Goal: Transaction & Acquisition: Purchase product/service

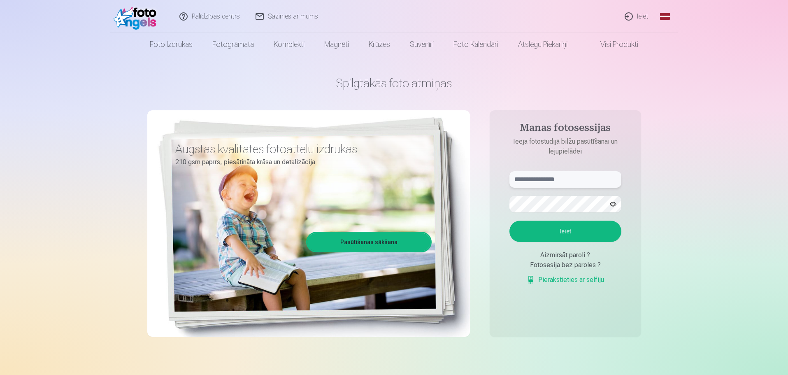
click at [550, 179] on input "text" at bounding box center [566, 179] width 112 height 16
click at [526, 235] on button "Ieiet" at bounding box center [566, 231] width 112 height 21
click at [615, 205] on button "button" at bounding box center [614, 204] width 16 height 16
click at [562, 227] on button "Ieiet" at bounding box center [566, 231] width 112 height 21
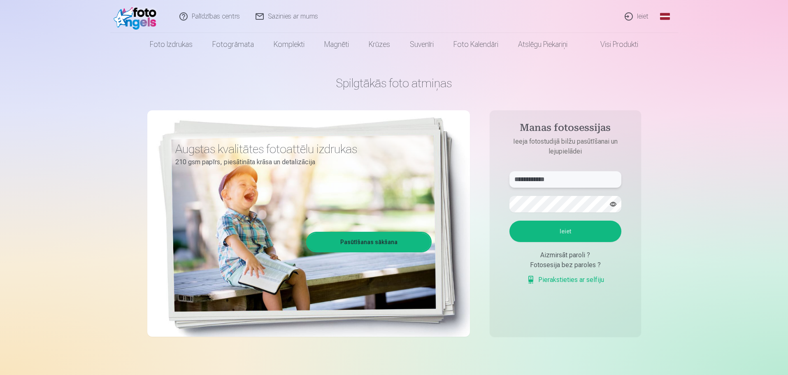
click at [543, 179] on input "**********" at bounding box center [566, 179] width 112 height 16
type input "**********"
click at [559, 234] on button "Ieiet" at bounding box center [566, 231] width 112 height 21
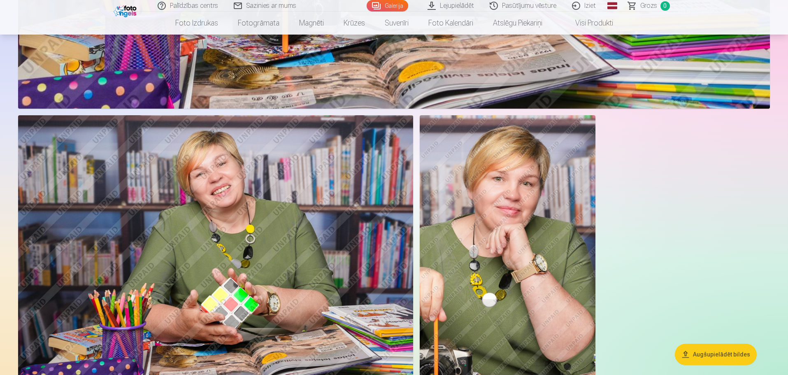
scroll to position [1894, 0]
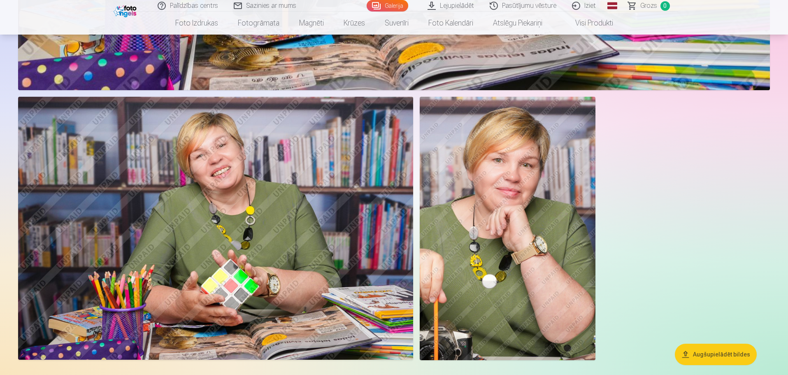
click at [718, 351] on button "Augšupielādēt bildes" at bounding box center [716, 354] width 82 height 21
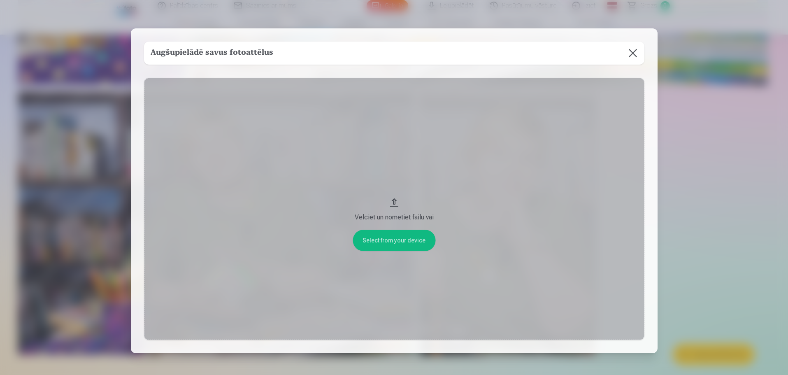
scroll to position [1897, 0]
click at [631, 51] on button at bounding box center [633, 53] width 23 height 23
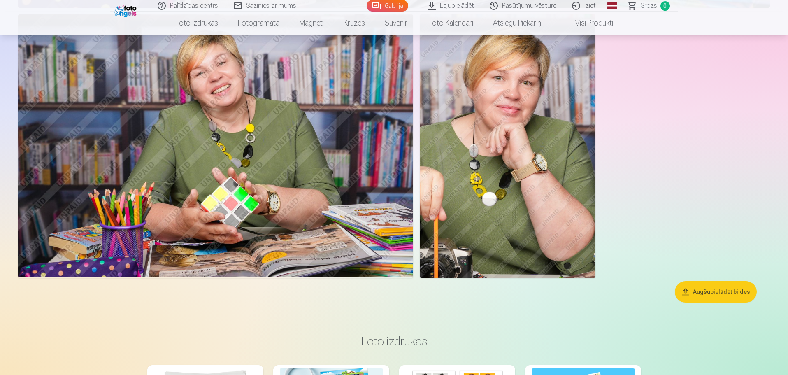
scroll to position [1935, 0]
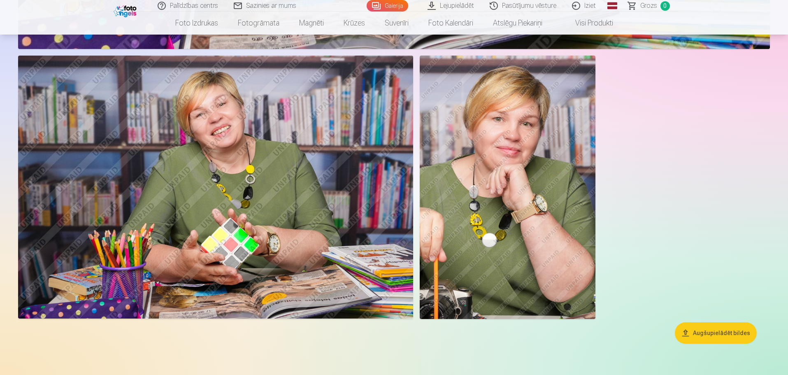
click at [324, 291] on img at bounding box center [215, 187] width 395 height 263
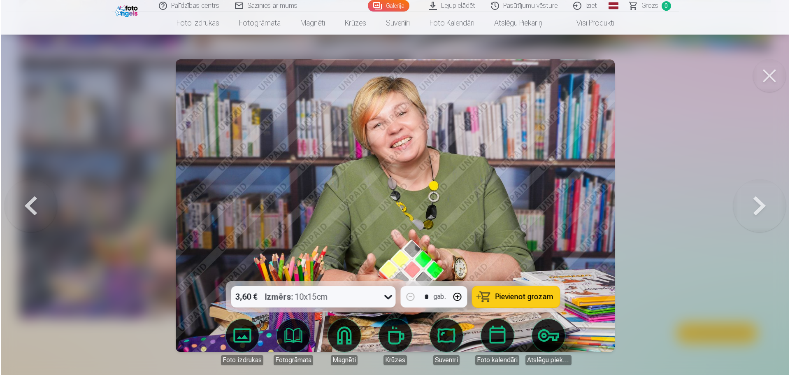
scroll to position [1938, 0]
click at [712, 68] on div at bounding box center [395, 187] width 790 height 375
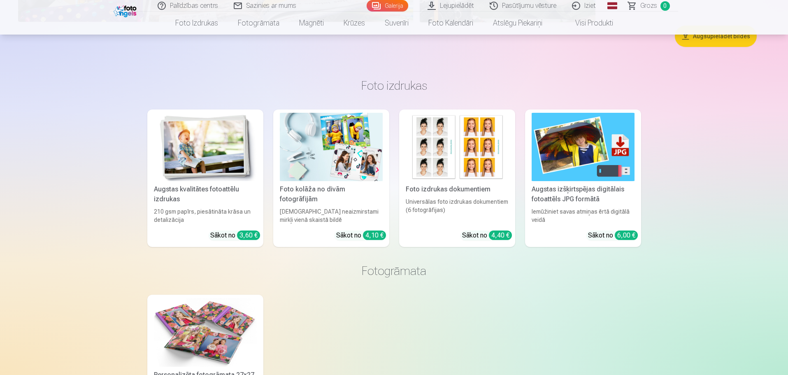
scroll to position [2223, 0]
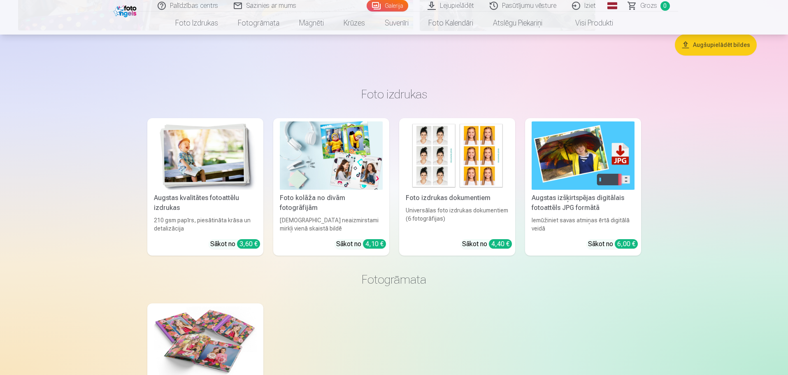
click at [574, 199] on div "Augstas izšķirtspējas digitālais fotoattēls JPG formātā" at bounding box center [583, 203] width 109 height 20
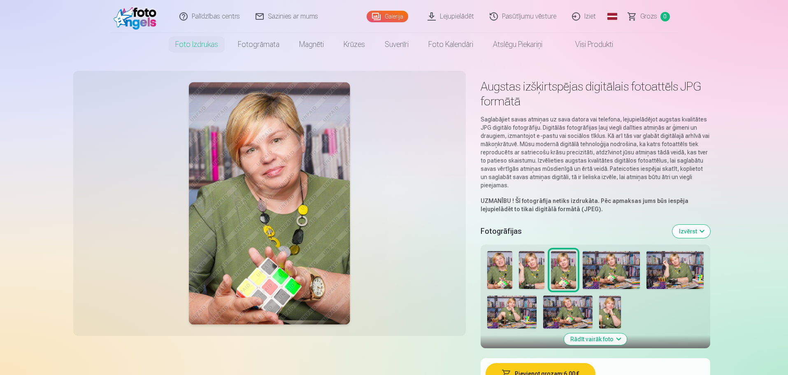
drag, startPoint x: 439, startPoint y: 222, endPoint x: 738, endPoint y: 215, distance: 299.8
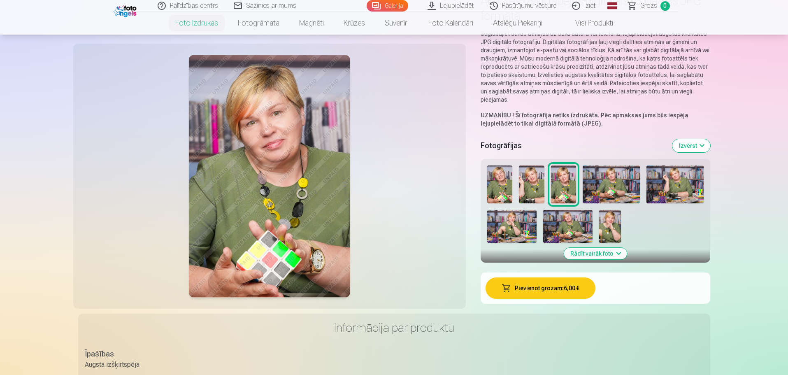
scroll to position [82, 0]
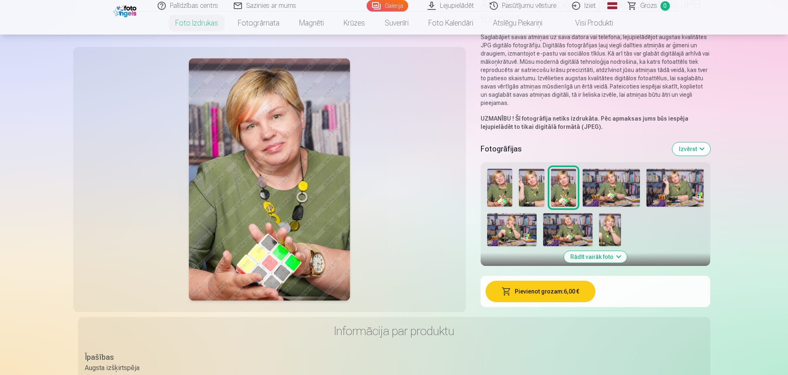
click at [611, 255] on button "Rādīt vairāk foto" at bounding box center [595, 257] width 63 height 12
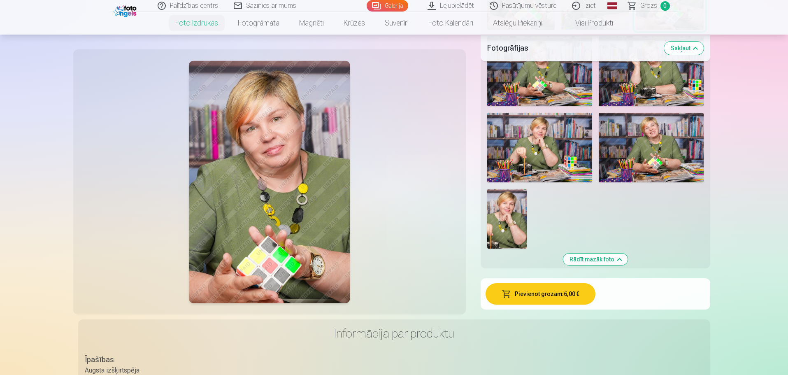
scroll to position [329, 0]
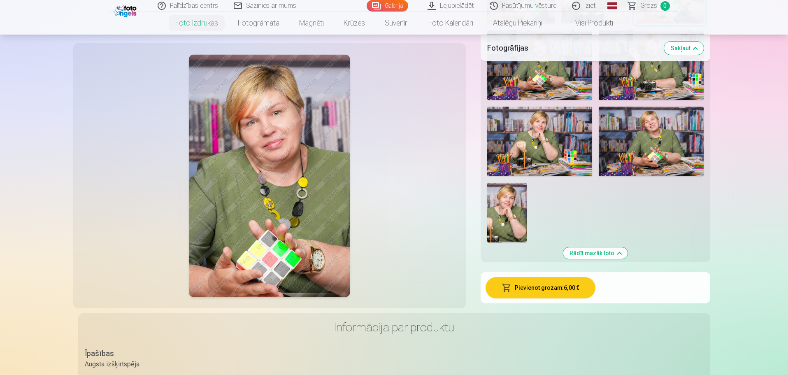
click at [563, 286] on button "Pievienot grozam : 6,00 €" at bounding box center [541, 287] width 110 height 21
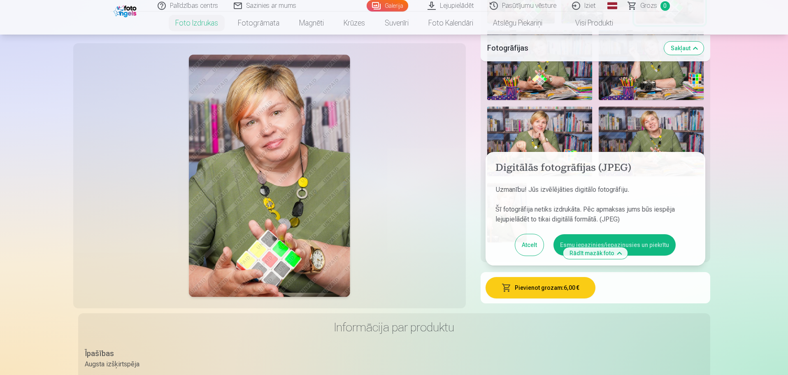
click at [624, 240] on button "Esmu iepazinies/iepazinusies un piekrītu" at bounding box center [615, 244] width 122 height 21
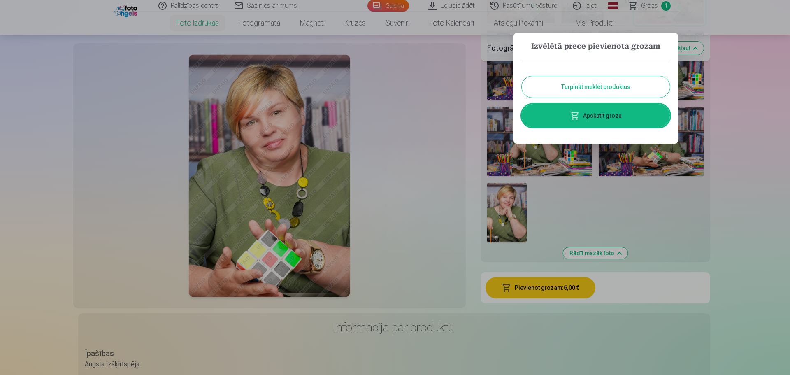
drag, startPoint x: 612, startPoint y: 12, endPoint x: 602, endPoint y: 64, distance: 53.7
drag, startPoint x: 602, startPoint y: 64, endPoint x: 576, endPoint y: 83, distance: 31.5
click at [576, 83] on button "Turpināt meklēt produktus" at bounding box center [596, 86] width 148 height 21
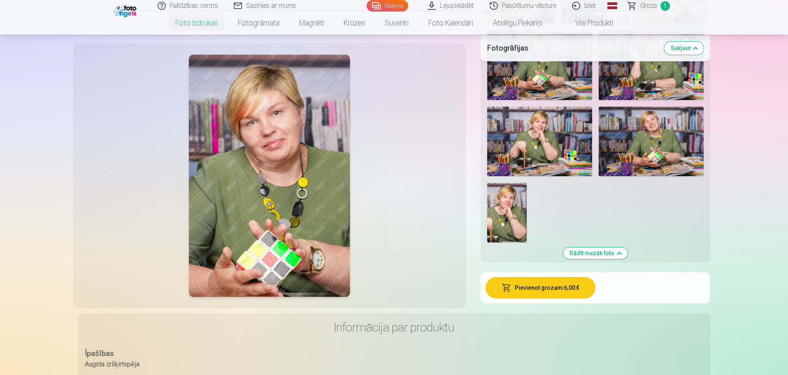
click at [638, 151] on img at bounding box center [651, 142] width 105 height 70
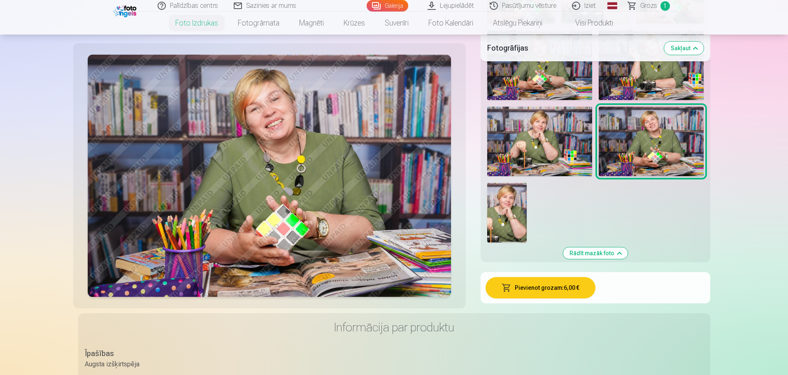
click at [544, 291] on button "Pievienot grozam : 6,00 €" at bounding box center [541, 287] width 110 height 21
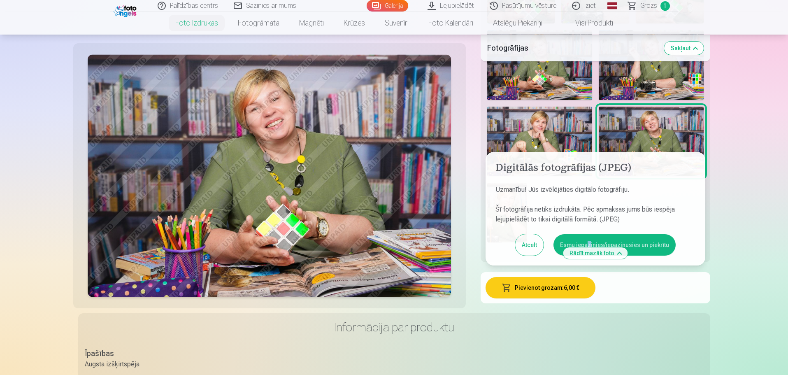
click at [592, 261] on div "Digitālās fotogrāfijas (JPEG) Uzmanību! Jūs izvēlējāties digitālo fotogrāfiju. …" at bounding box center [596, 209] width 220 height 114
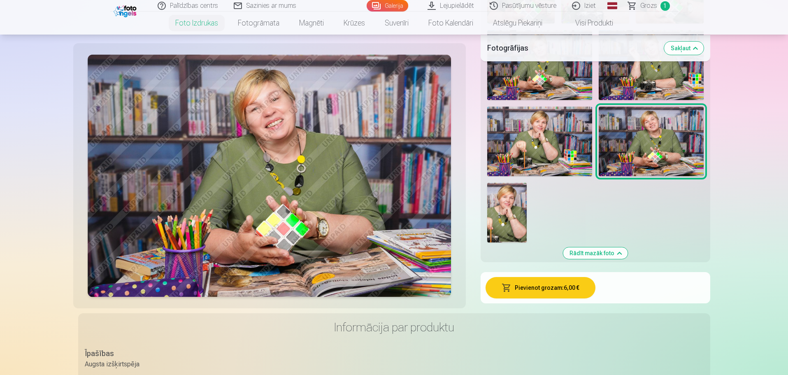
click at [609, 252] on button "Rādīt mazāk foto" at bounding box center [595, 253] width 65 height 12
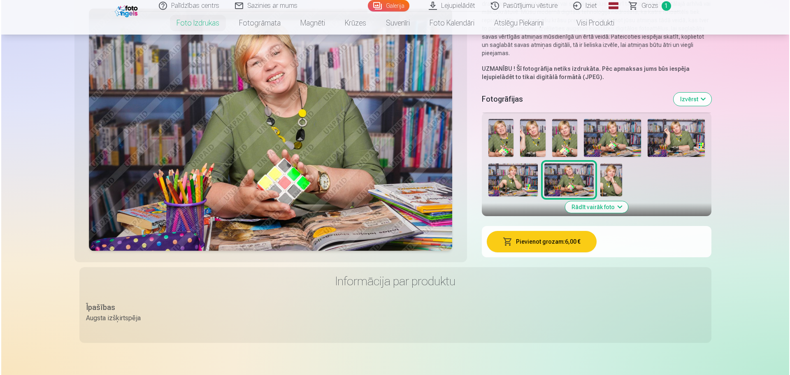
scroll to position [103, 0]
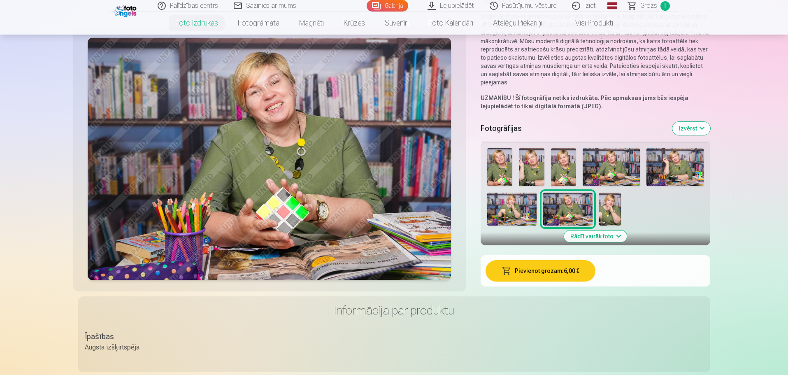
drag, startPoint x: 734, startPoint y: 151, endPoint x: 710, endPoint y: 214, distance: 67.4
drag, startPoint x: 710, startPoint y: 214, endPoint x: 560, endPoint y: 272, distance: 160.4
click at [560, 272] on button "Pievienot grozam : 6,00 €" at bounding box center [541, 270] width 110 height 21
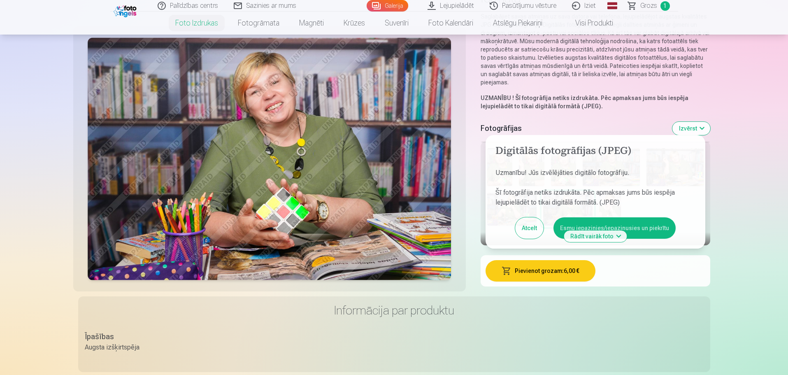
click at [592, 223] on button "Esmu iepazinies/iepazinusies un piekrītu" at bounding box center [615, 227] width 122 height 21
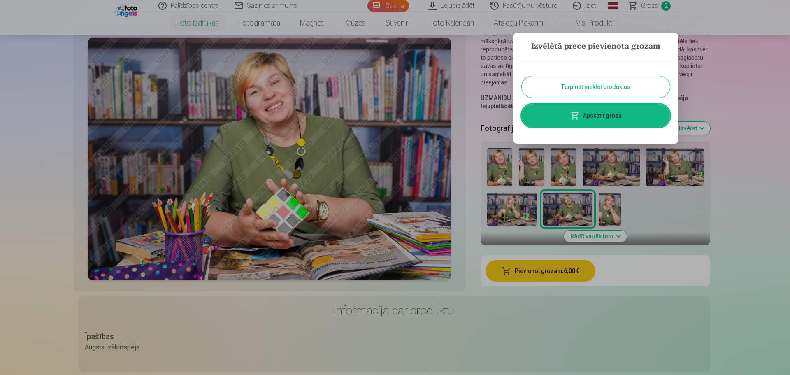
click at [607, 119] on link "Apskatīt grozu" at bounding box center [596, 115] width 148 height 23
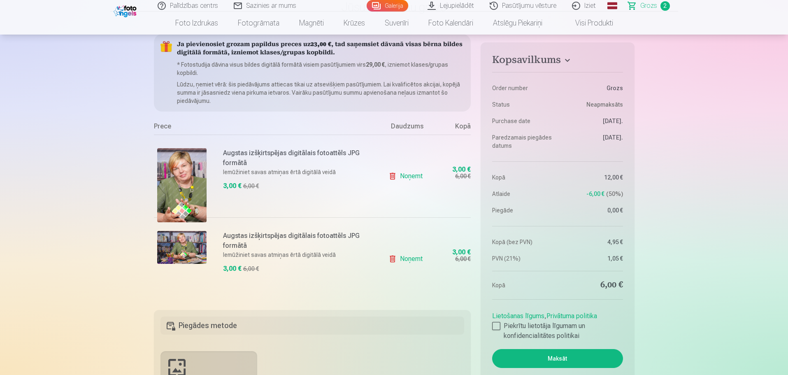
scroll to position [123, 0]
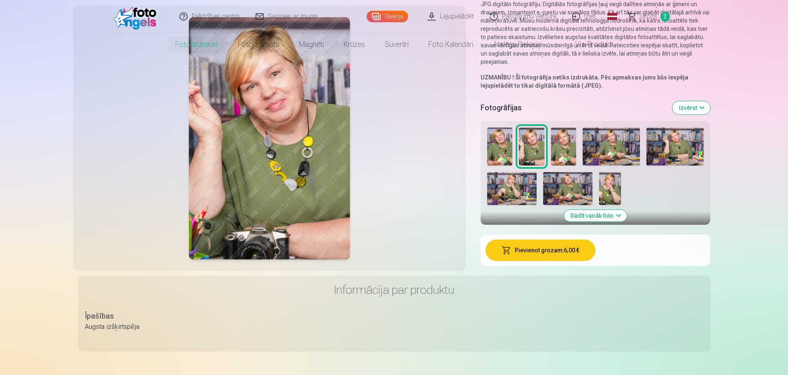
scroll to position [2223, 0]
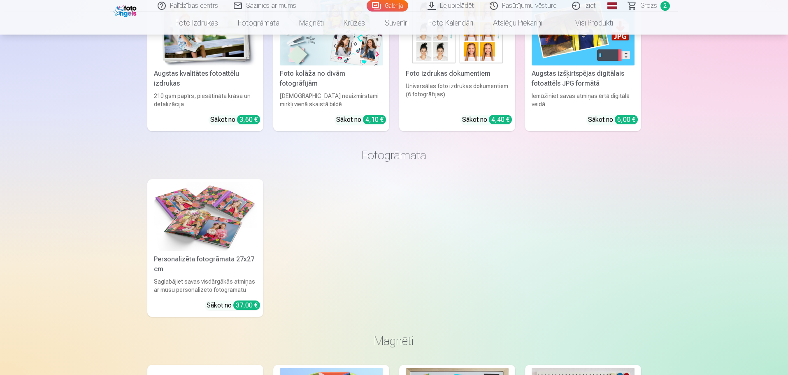
scroll to position [2141, 0]
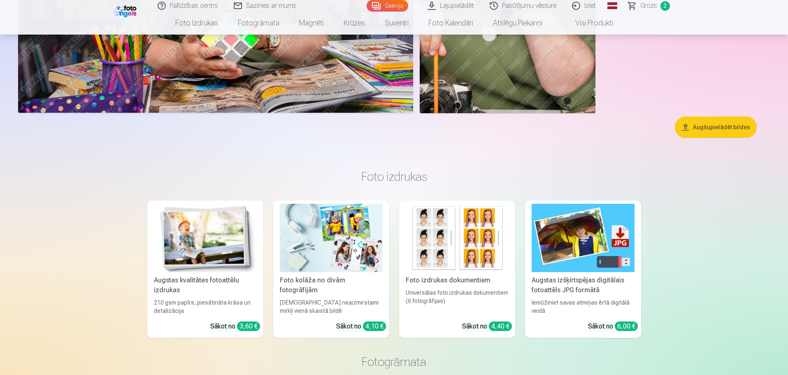
click at [584, 245] on img at bounding box center [583, 238] width 103 height 69
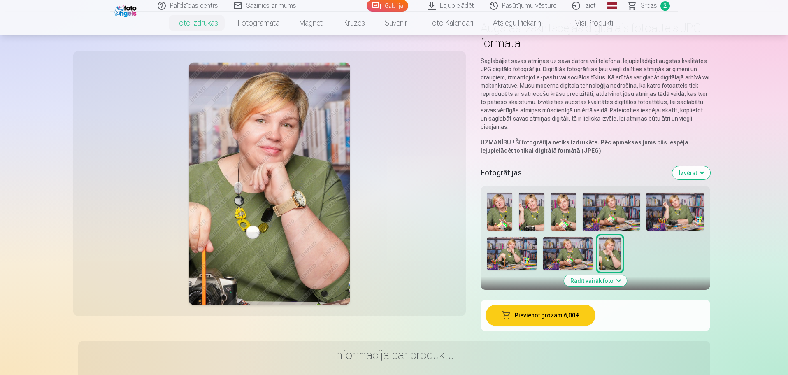
scroll to position [82, 0]
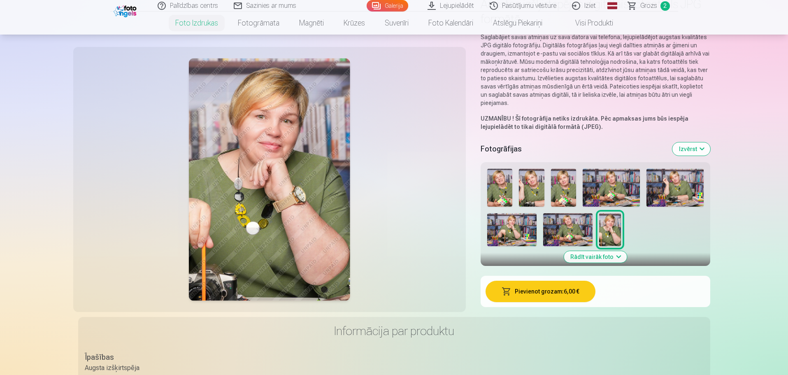
click at [592, 260] on button "Rādīt vairāk foto" at bounding box center [595, 257] width 63 height 12
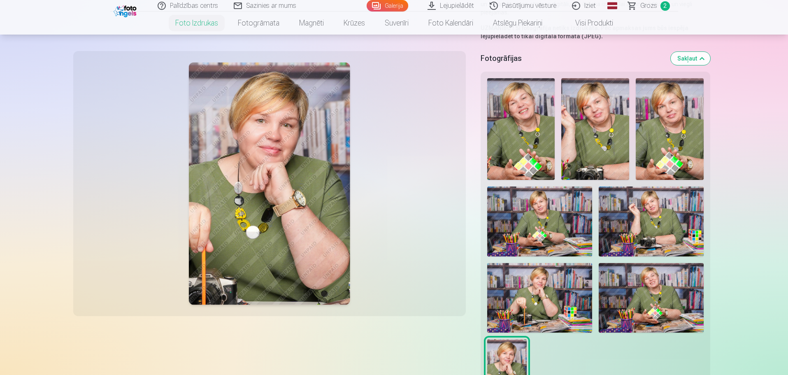
scroll to position [165, 0]
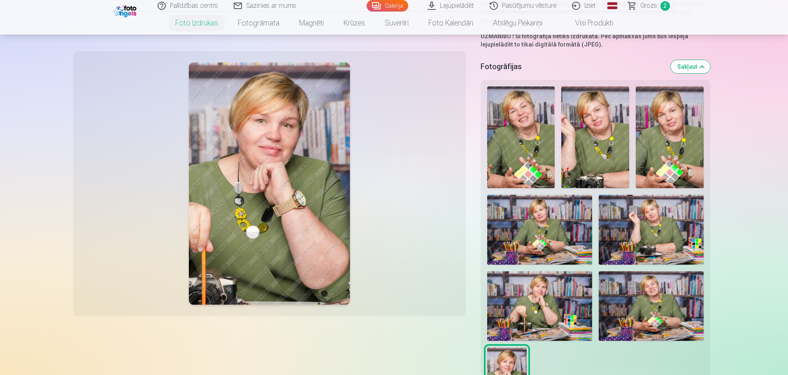
click at [545, 301] on img at bounding box center [539, 306] width 105 height 70
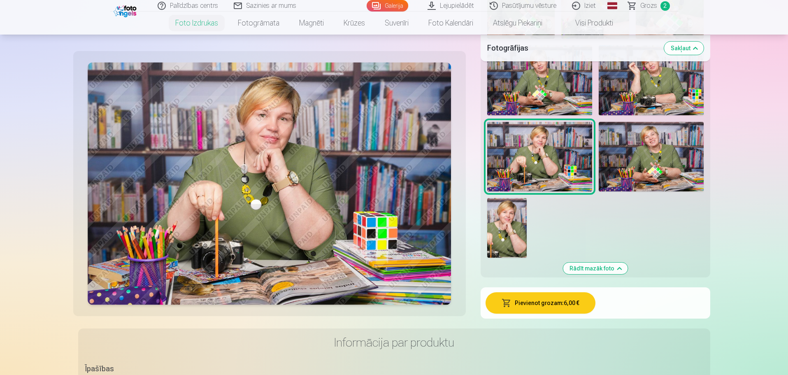
scroll to position [329, 0]
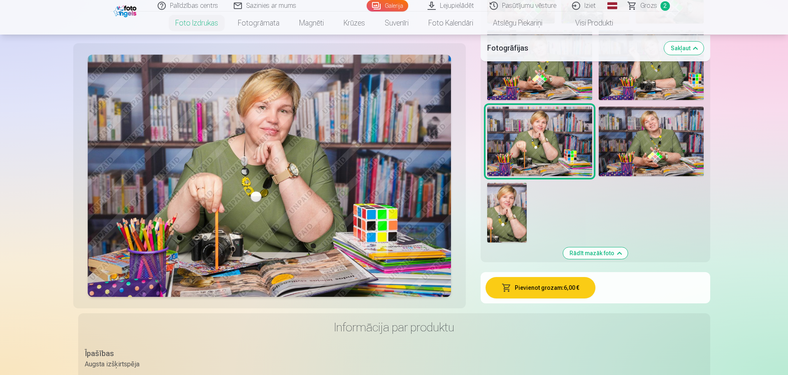
click at [547, 286] on button "Pievienot grozam : 6,00 €" at bounding box center [541, 287] width 110 height 21
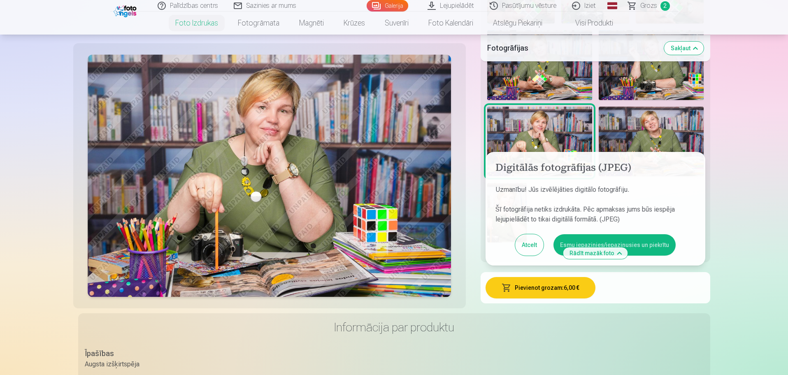
click at [636, 245] on button "Esmu iepazinies/iepazinusies un piekrītu" at bounding box center [615, 244] width 122 height 21
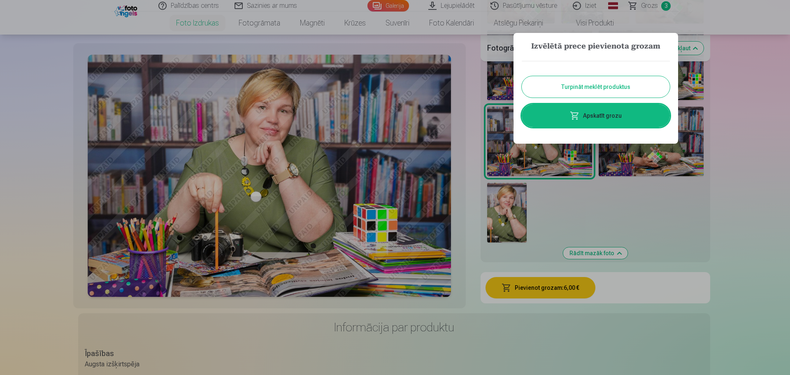
click at [593, 91] on button "Turpināt meklēt produktus" at bounding box center [596, 86] width 148 height 21
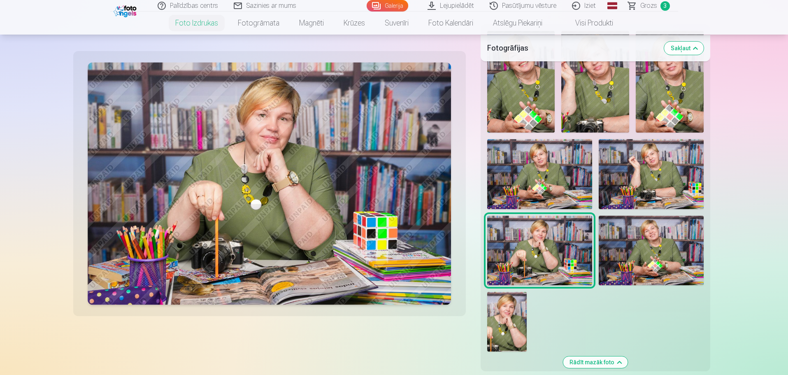
scroll to position [206, 0]
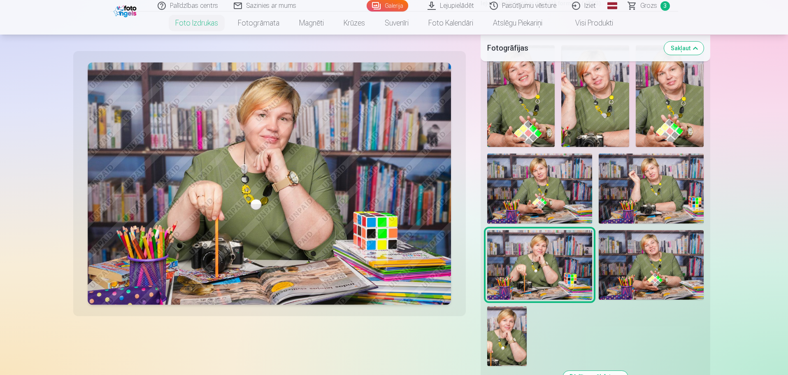
click at [655, 189] on img at bounding box center [651, 189] width 105 height 70
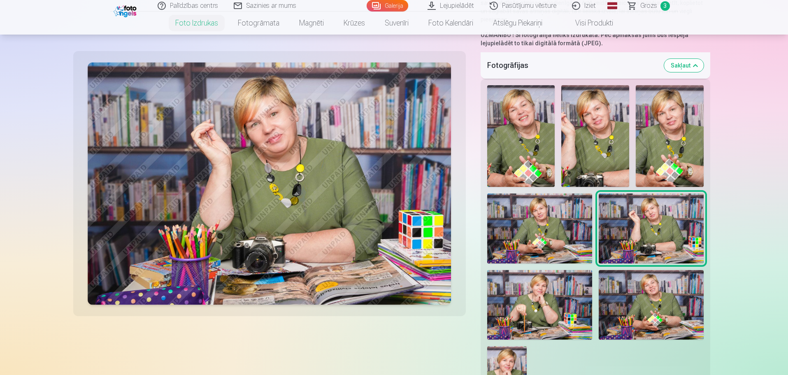
scroll to position [165, 0]
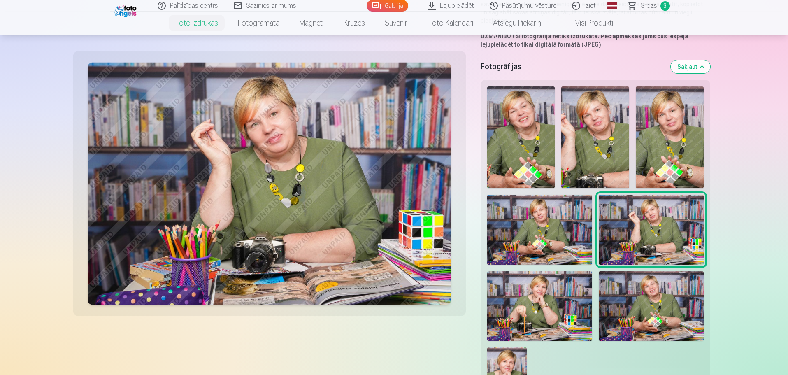
click at [647, 7] on span "Grozs" at bounding box center [649, 6] width 17 height 10
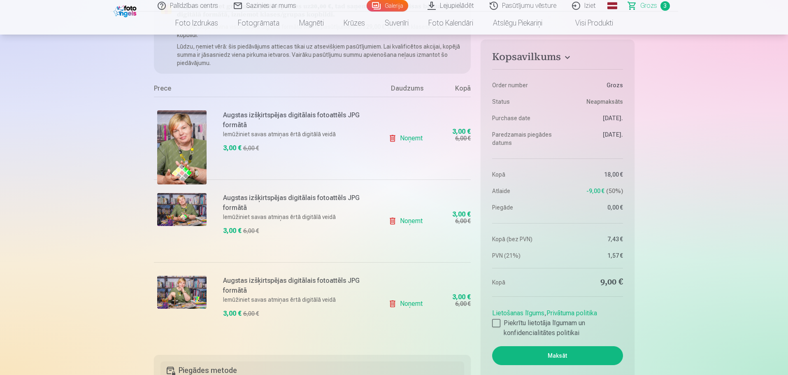
scroll to position [165, 0]
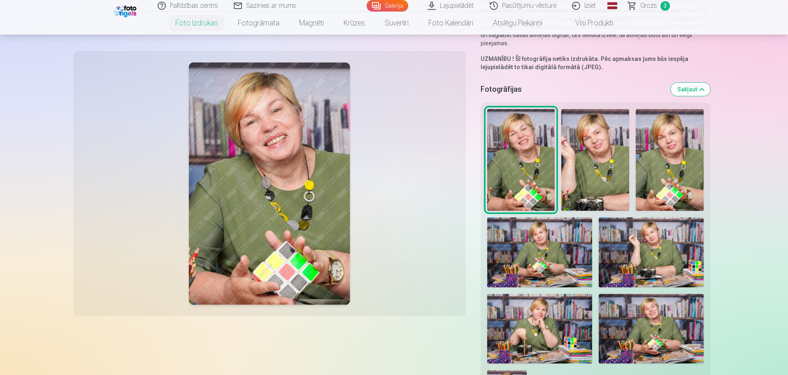
scroll to position [165, 0]
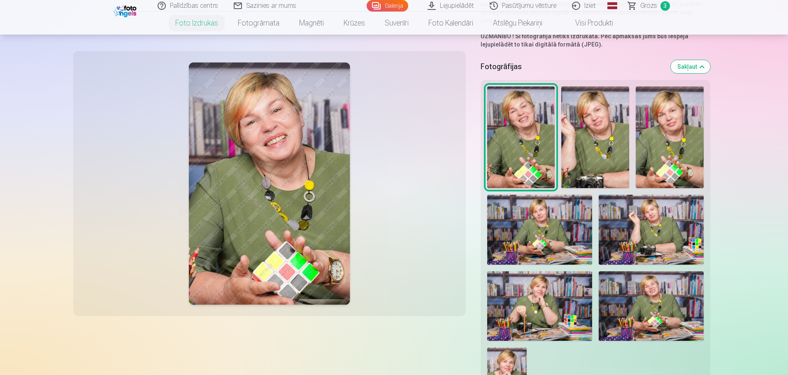
click at [654, 224] on img at bounding box center [651, 230] width 105 height 70
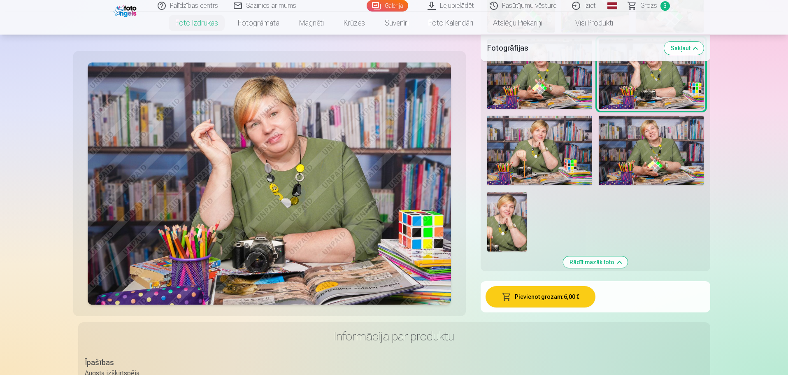
scroll to position [288, 0]
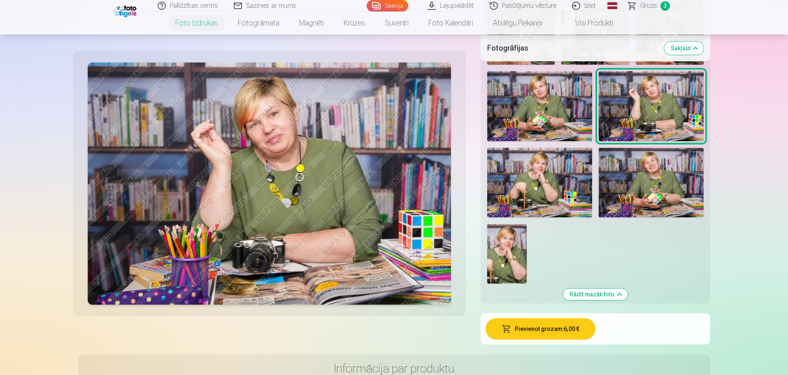
click at [546, 120] on img at bounding box center [539, 106] width 105 height 70
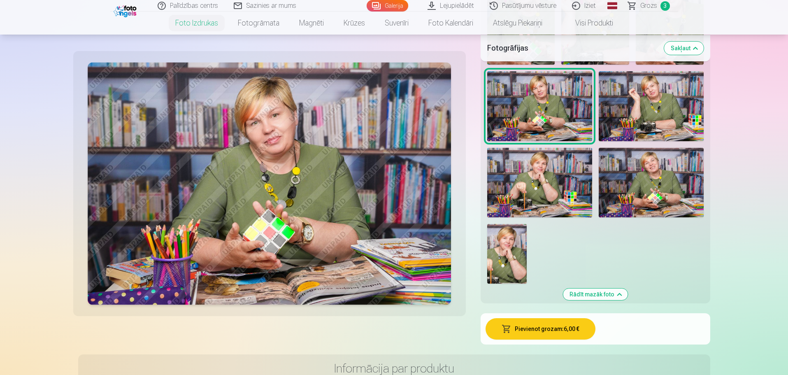
click at [335, 219] on img at bounding box center [270, 184] width 364 height 242
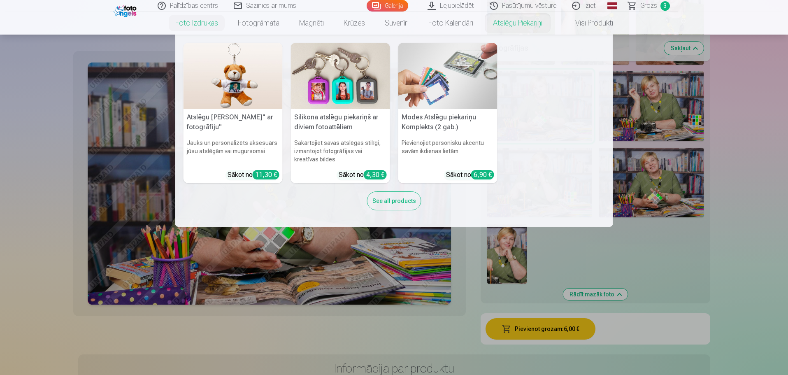
click at [319, 136] on h6 "Sakārtojiet savas atslēgas stilīgi, izmantojot fotogrāfijas vai kreatīvas bildes" at bounding box center [340, 150] width 99 height 31
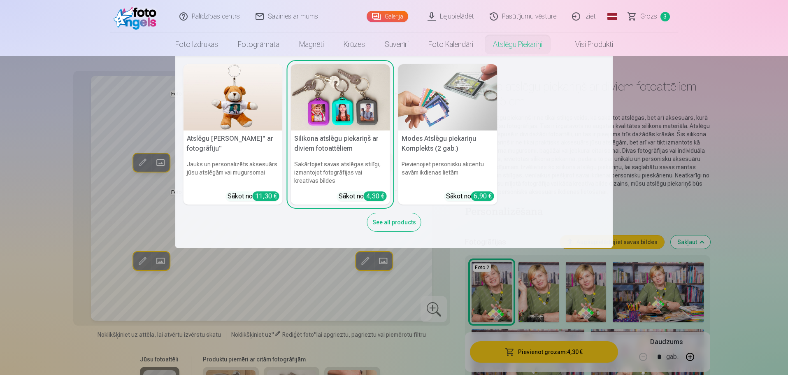
click at [348, 173] on h6 "Sakārtojiet savas atslēgas stilīgi, izmantojot fotogrāfijas vai kreatīvas bildes" at bounding box center [340, 172] width 99 height 31
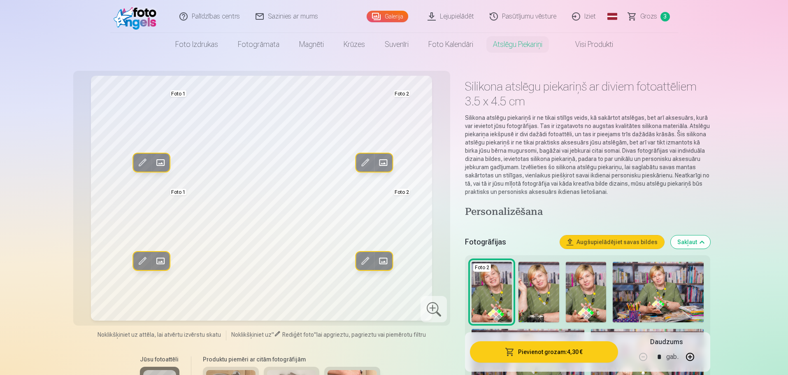
click at [431, 307] on div at bounding box center [434, 309] width 26 height 26
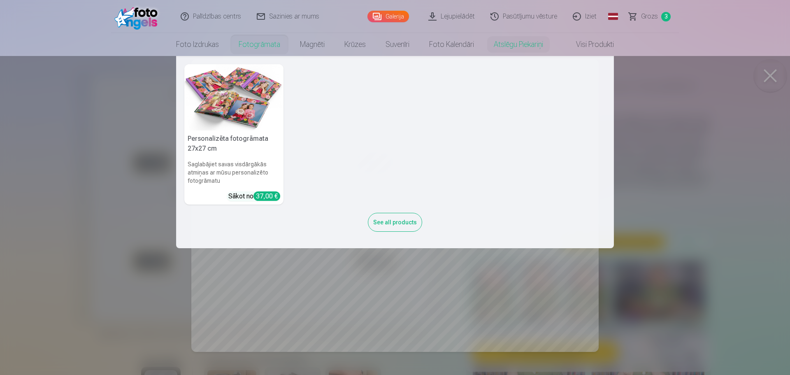
click at [139, 76] on nav "Personalizēta fotogrāmata 27x27 cm Saglabājiet savas visdārgākās atmiņas ar mūs…" at bounding box center [395, 152] width 790 height 192
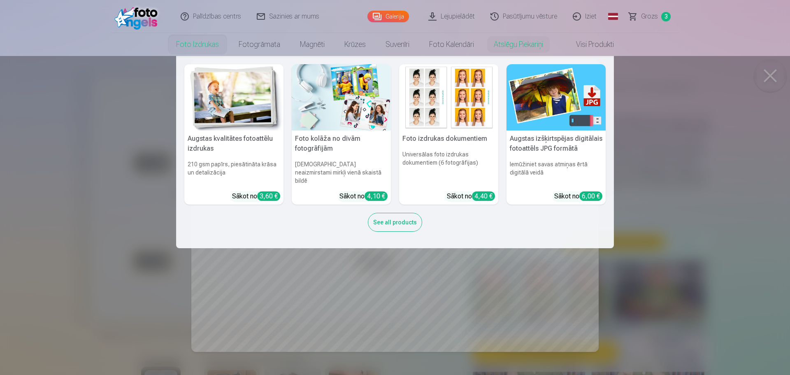
click at [202, 45] on link "Foto izdrukas" at bounding box center [197, 44] width 63 height 23
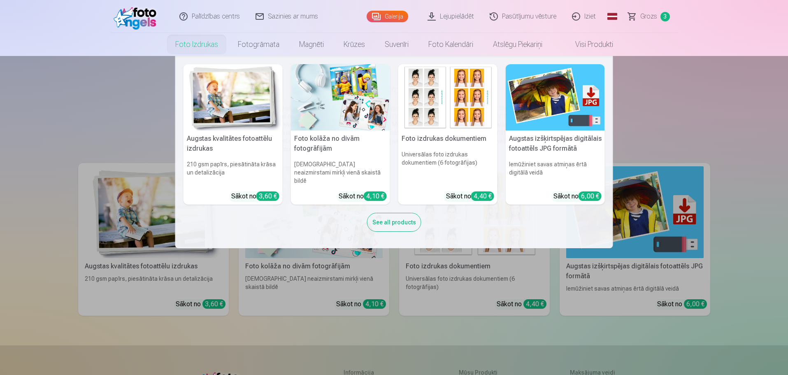
click at [233, 115] on img at bounding box center [233, 97] width 99 height 66
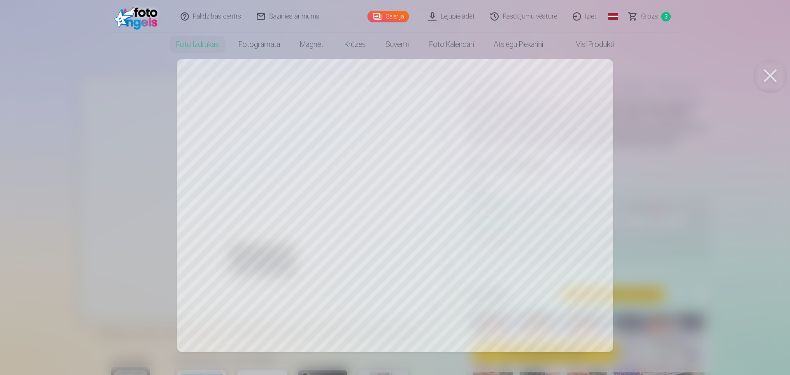
click at [411, 174] on div at bounding box center [395, 187] width 790 height 375
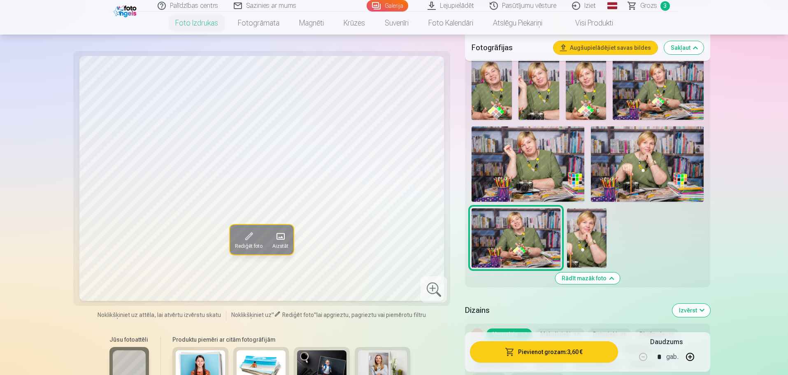
scroll to position [247, 0]
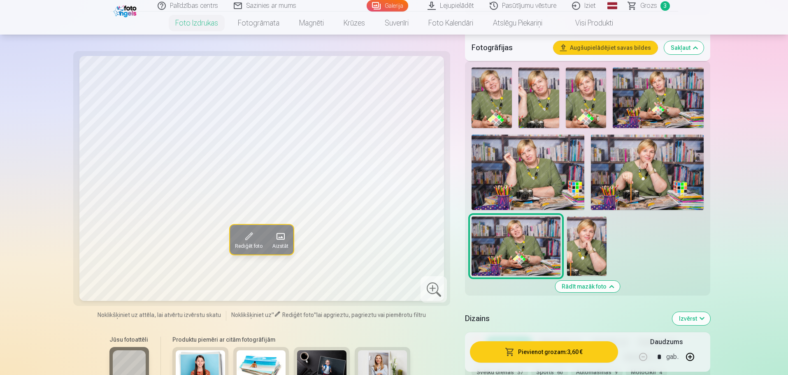
click at [596, 248] on img at bounding box center [587, 246] width 40 height 59
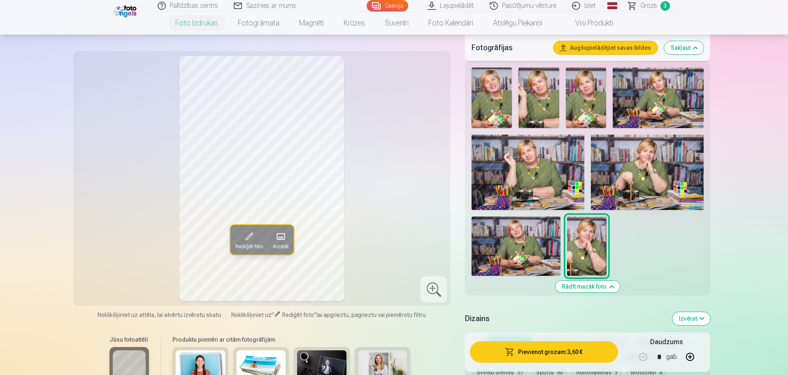
click at [664, 96] on img at bounding box center [658, 98] width 91 height 61
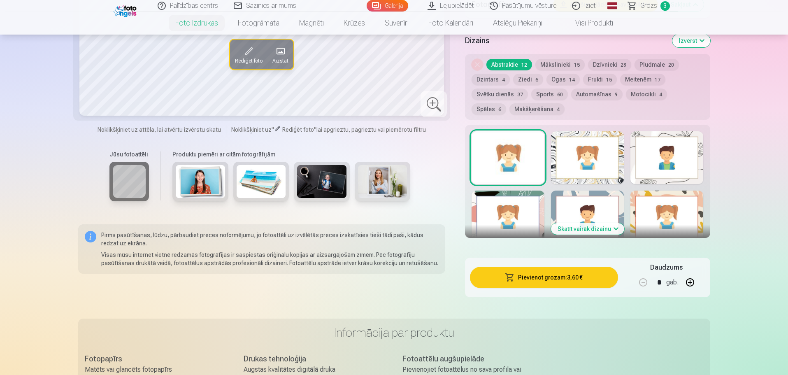
scroll to position [535, 0]
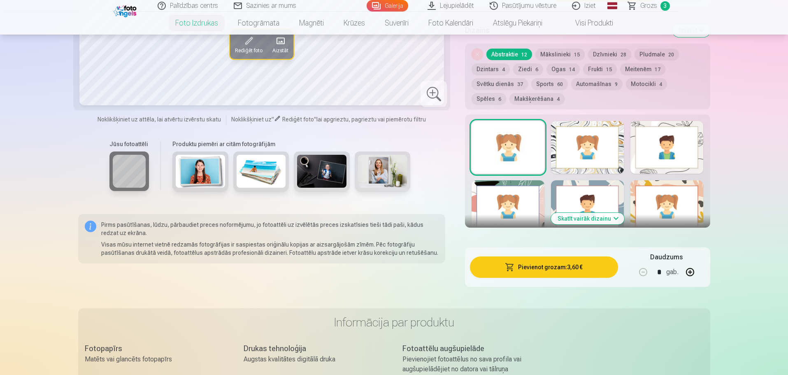
click at [602, 221] on button "Skatīt vairāk dizainu" at bounding box center [587, 219] width 73 height 12
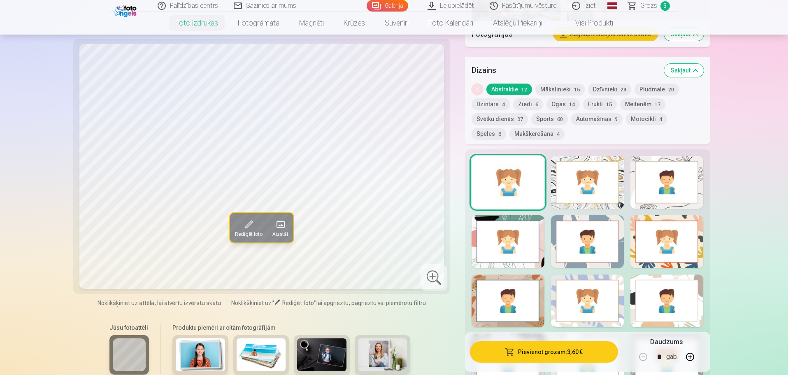
scroll to position [494, 0]
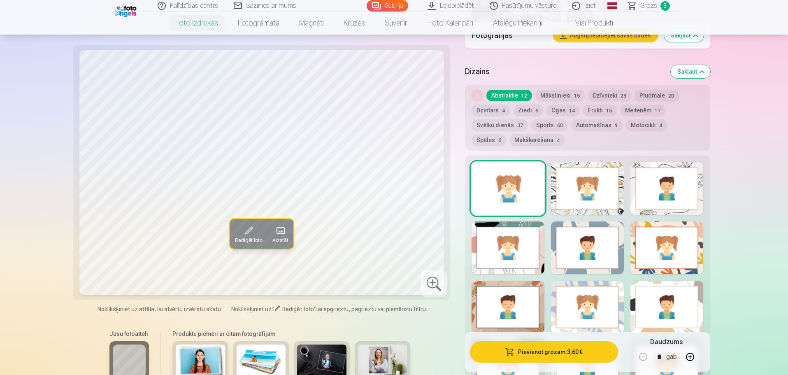
click at [650, 7] on span "Grozs" at bounding box center [649, 6] width 17 height 10
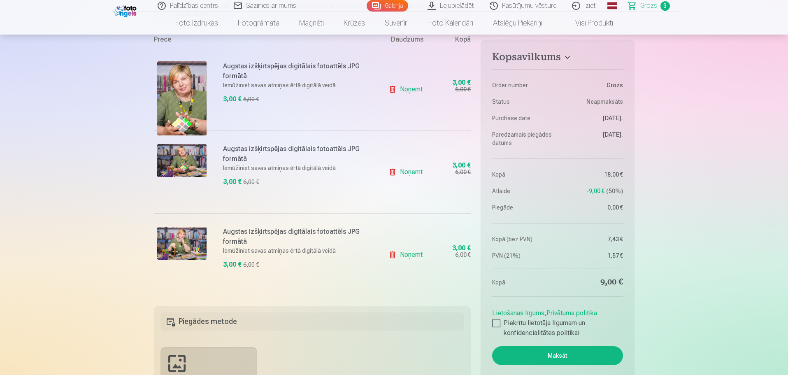
scroll to position [165, 0]
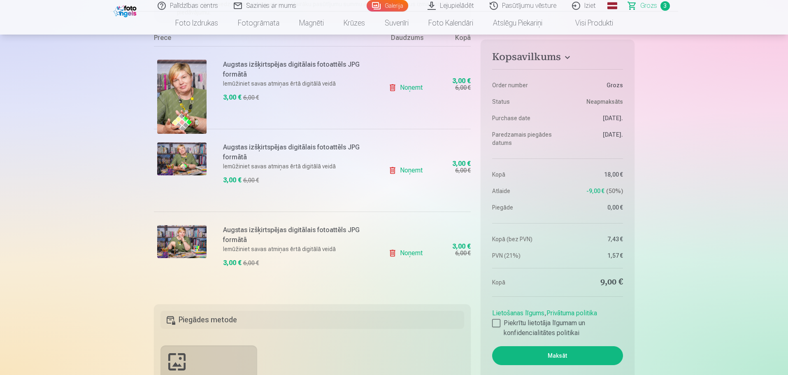
click at [394, 90] on link "Noņemt" at bounding box center [407, 87] width 37 height 16
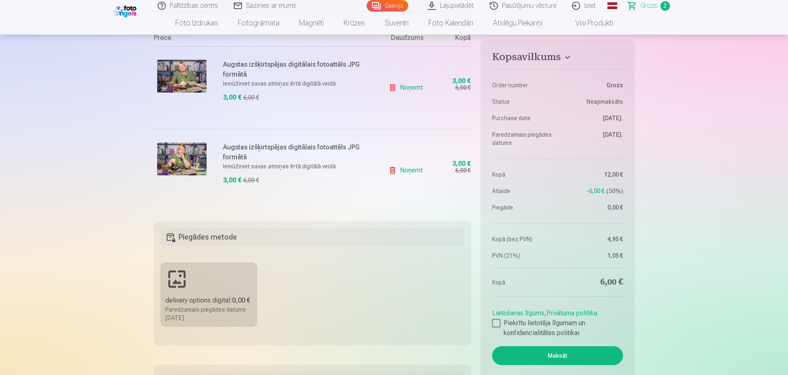
click at [393, 171] on link "Noņemt" at bounding box center [407, 170] width 37 height 16
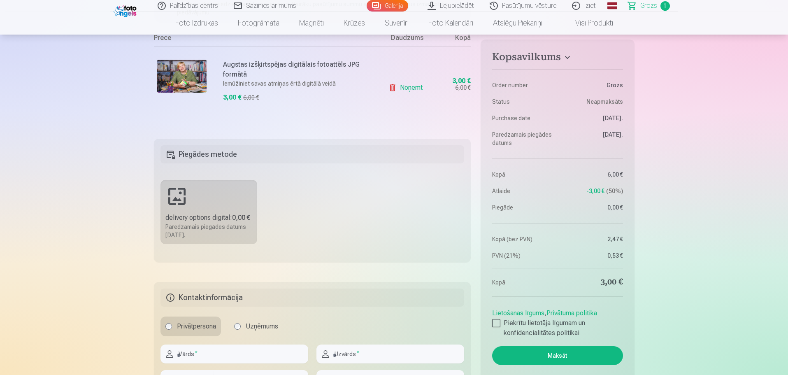
click at [390, 87] on link "Noņemt" at bounding box center [407, 87] width 37 height 16
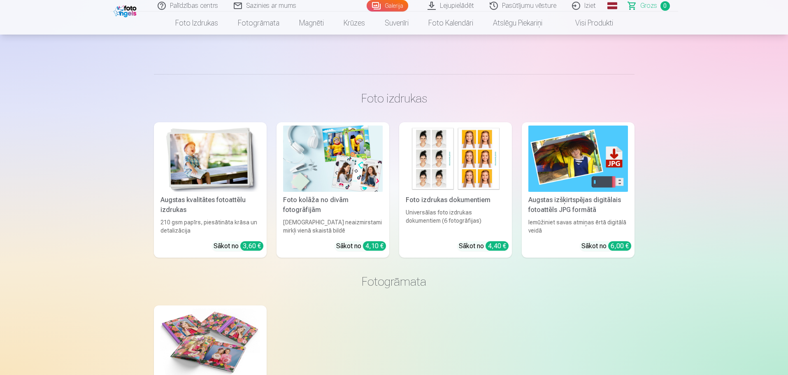
click at [207, 200] on div "Augstas kvalitātes fotoattēlu izdrukas" at bounding box center [210, 205] width 106 height 20
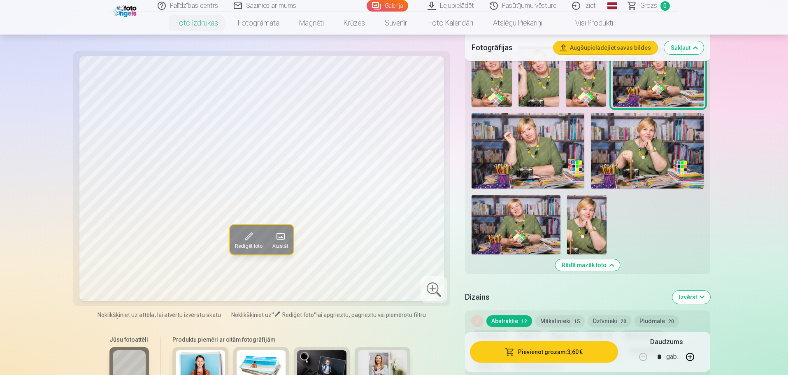
scroll to position [247, 0]
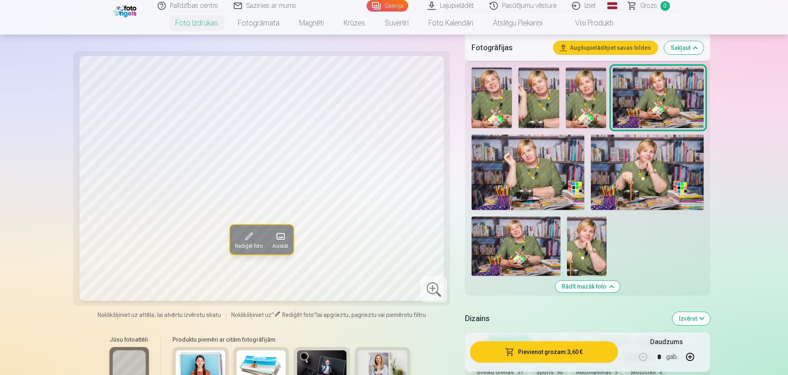
click at [537, 164] on img at bounding box center [528, 172] width 113 height 75
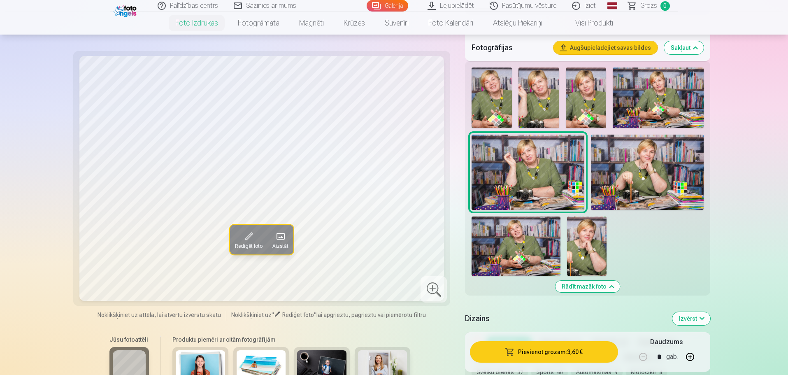
click at [645, 170] on img at bounding box center [647, 172] width 113 height 75
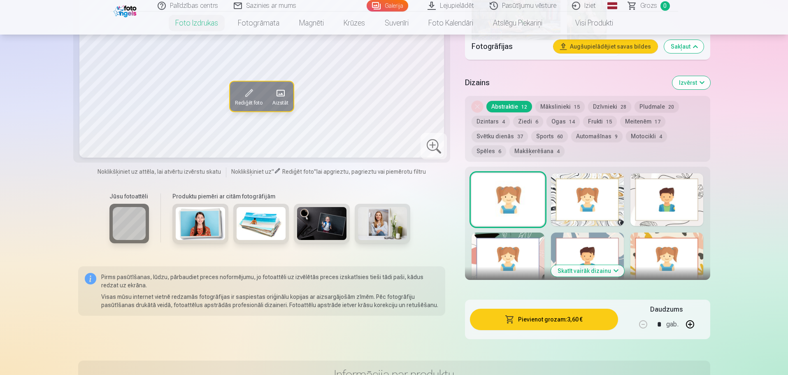
scroll to position [494, 0]
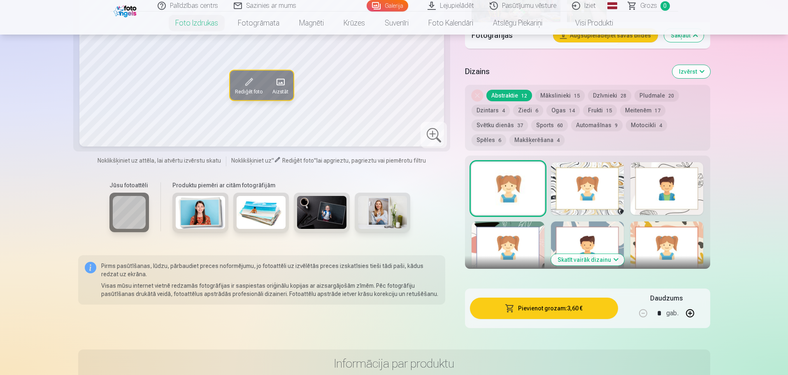
click at [593, 258] on button "Skatīt vairāk dizainu" at bounding box center [587, 260] width 73 height 12
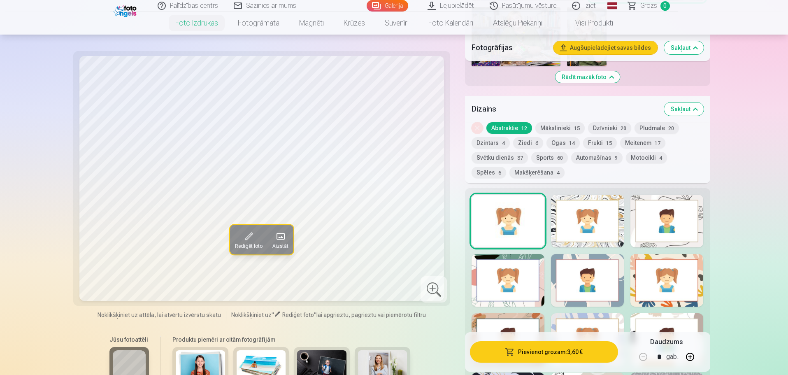
scroll to position [453, 0]
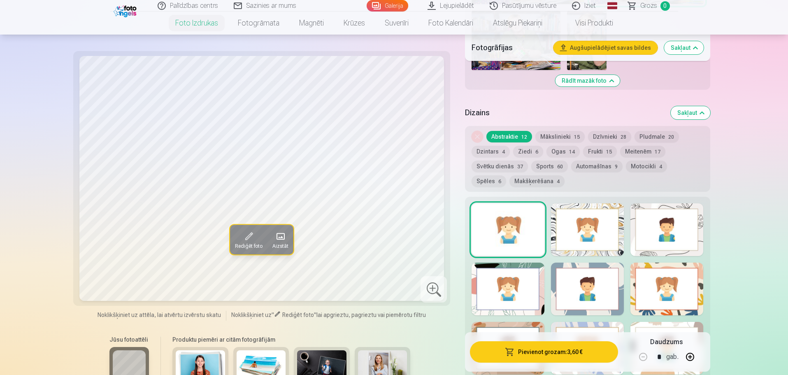
click at [507, 239] on div at bounding box center [508, 229] width 73 height 53
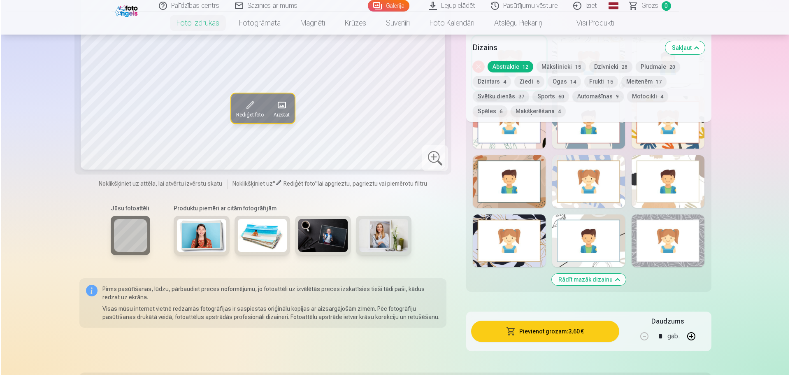
scroll to position [617, 0]
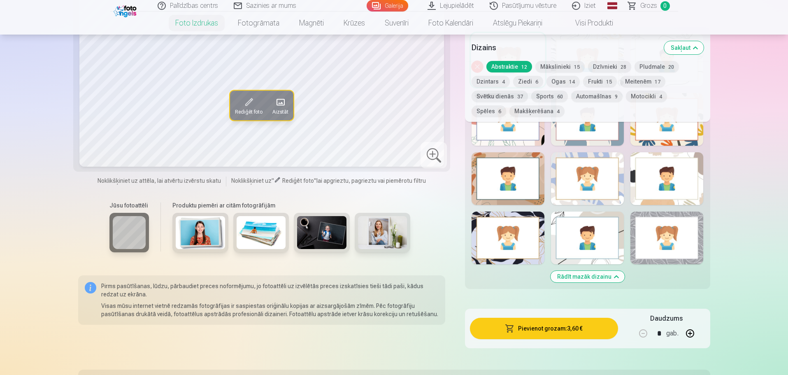
click at [560, 333] on button "Pievienot grozam : 3,60 €" at bounding box center [544, 328] width 148 height 21
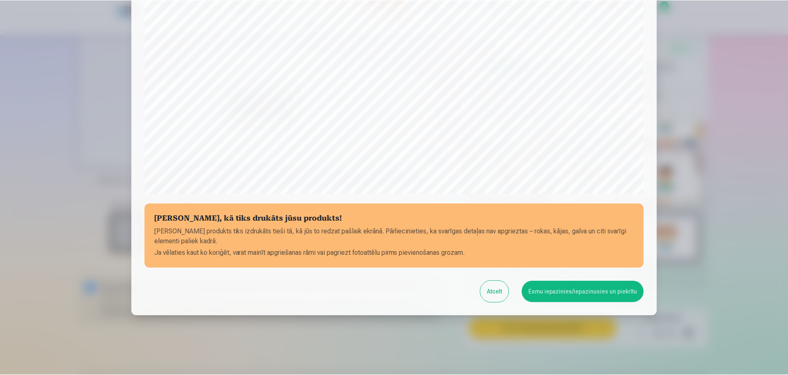
scroll to position [218, 0]
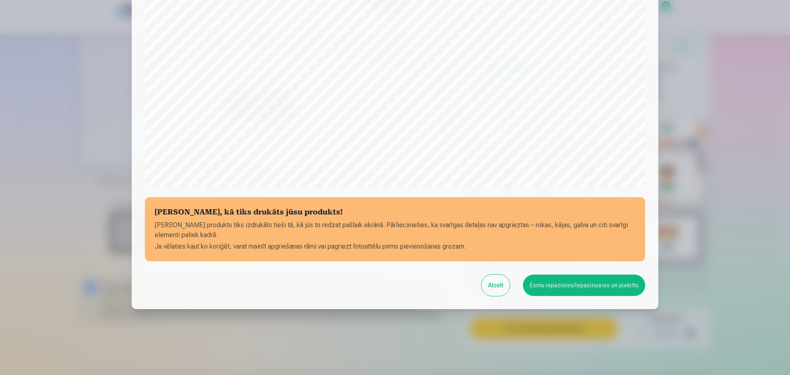
click at [574, 287] on button "Esmu iepazinies/iepazinusies un piekrītu" at bounding box center [584, 285] width 122 height 21
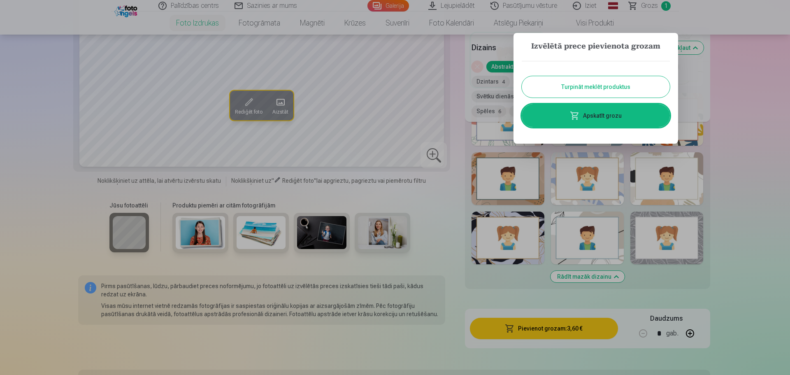
click at [589, 90] on button "Turpināt meklēt produktus" at bounding box center [596, 86] width 148 height 21
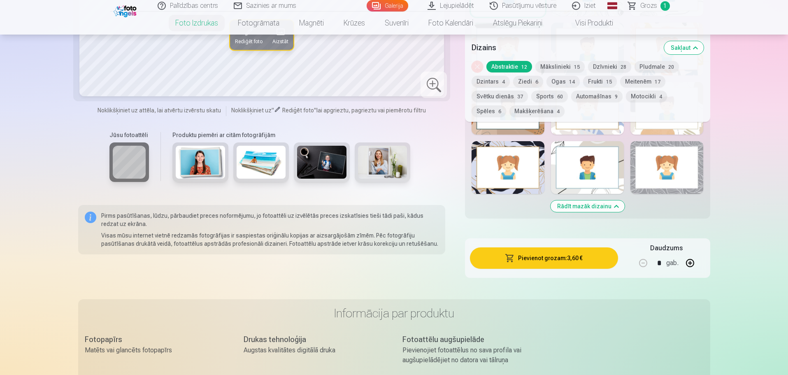
scroll to position [700, 0]
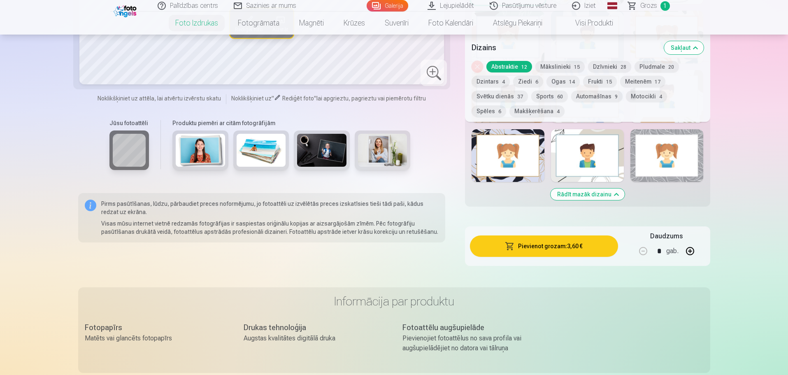
click at [588, 194] on button "Rādīt mazāk dizainu" at bounding box center [588, 195] width 74 height 12
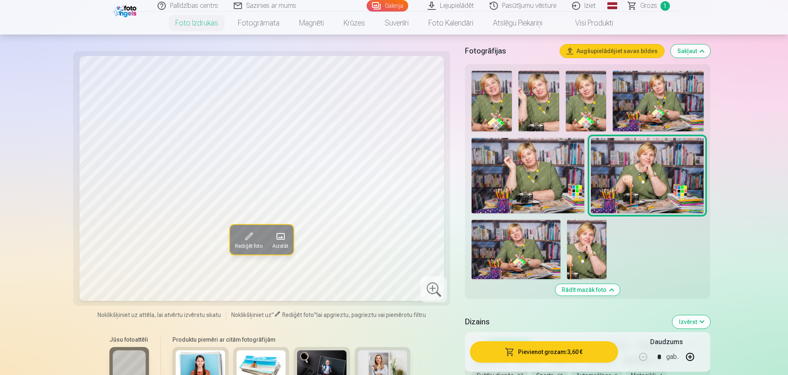
scroll to position [226, 0]
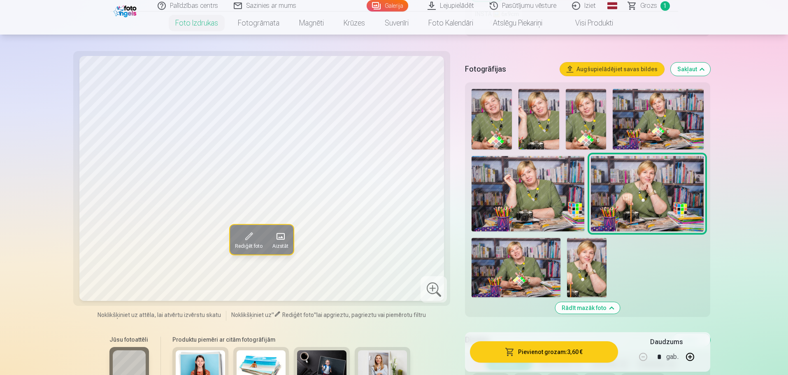
click at [651, 196] on img at bounding box center [647, 193] width 113 height 75
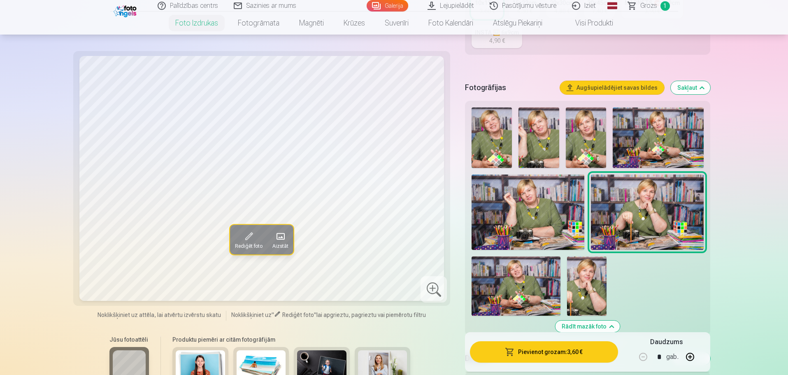
scroll to position [184, 0]
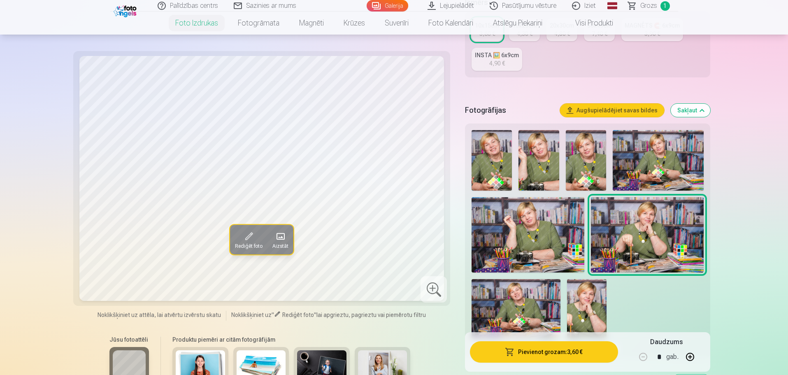
click at [518, 298] on img at bounding box center [516, 308] width 89 height 59
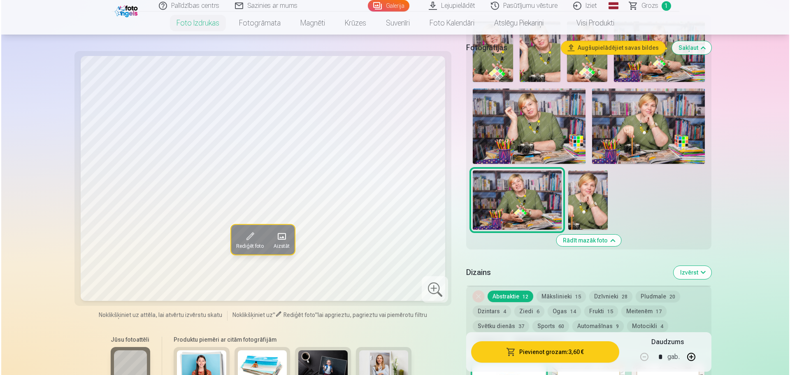
scroll to position [308, 0]
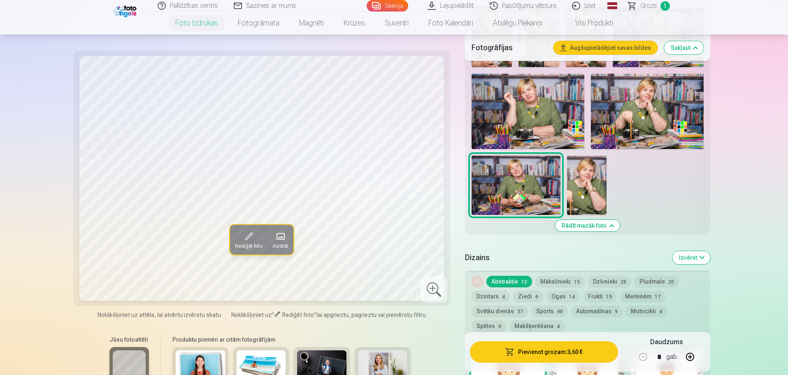
click at [534, 352] on button "Pievienot grozam : 3,60 €" at bounding box center [544, 351] width 148 height 21
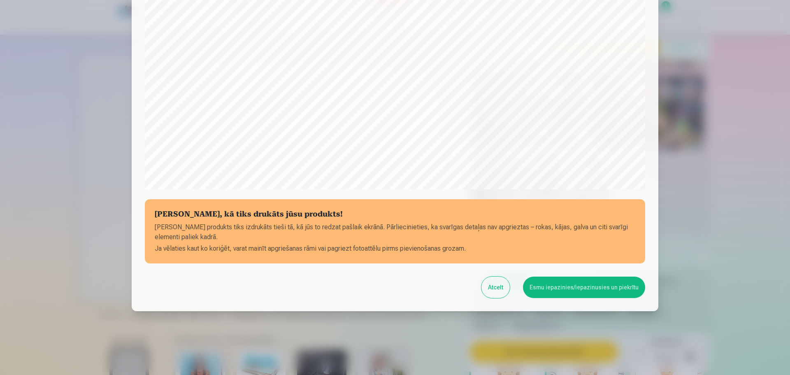
scroll to position [218, 0]
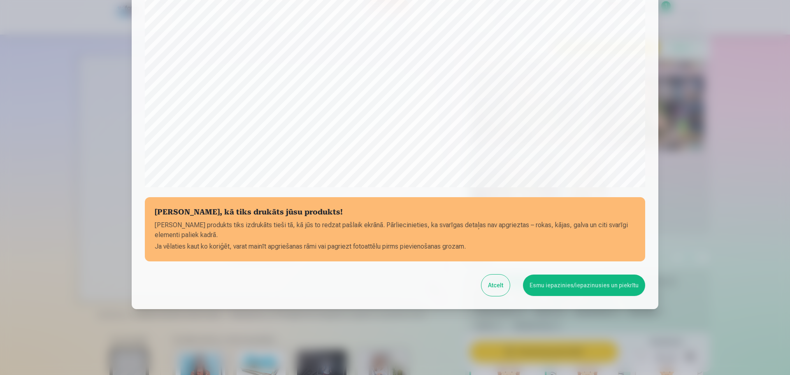
click at [562, 289] on button "Esmu iepazinies/iepazinusies un piekrītu" at bounding box center [584, 285] width 122 height 21
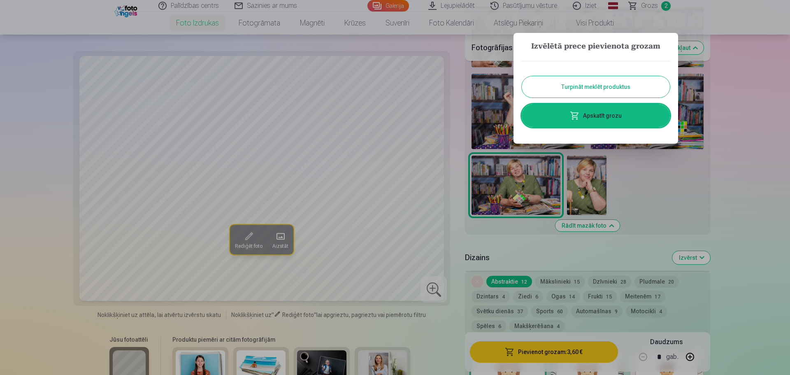
click at [603, 115] on link "Apskatīt grozu" at bounding box center [596, 115] width 148 height 23
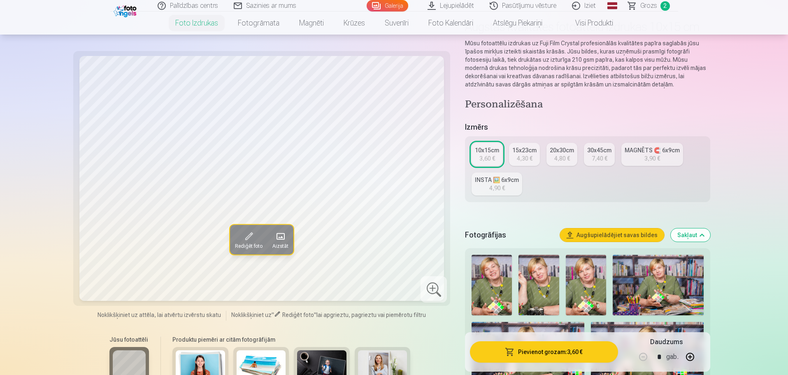
scroll to position [41, 0]
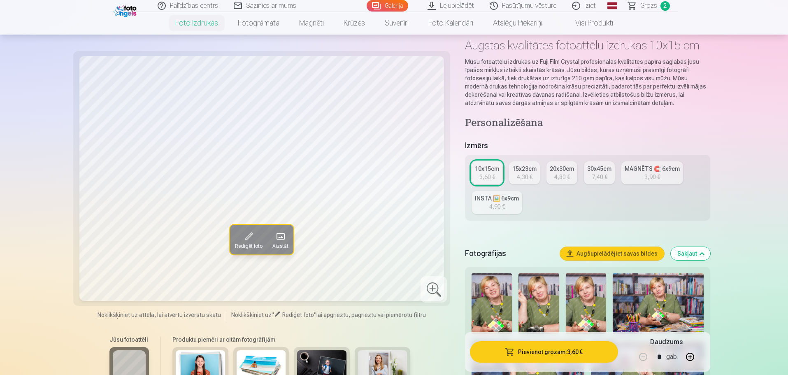
click at [597, 177] on div "7,40 €" at bounding box center [600, 177] width 16 height 8
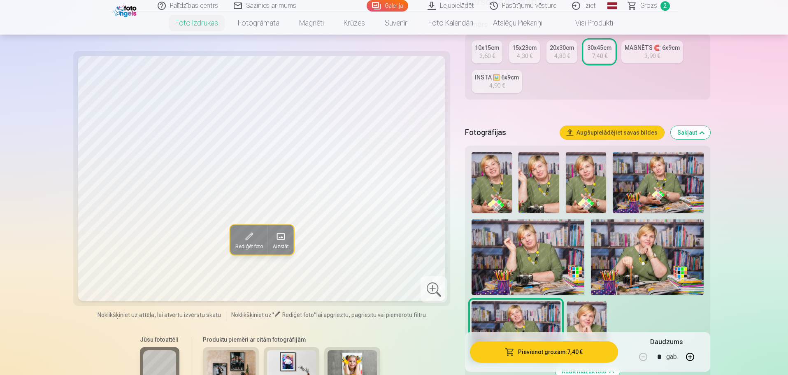
scroll to position [165, 0]
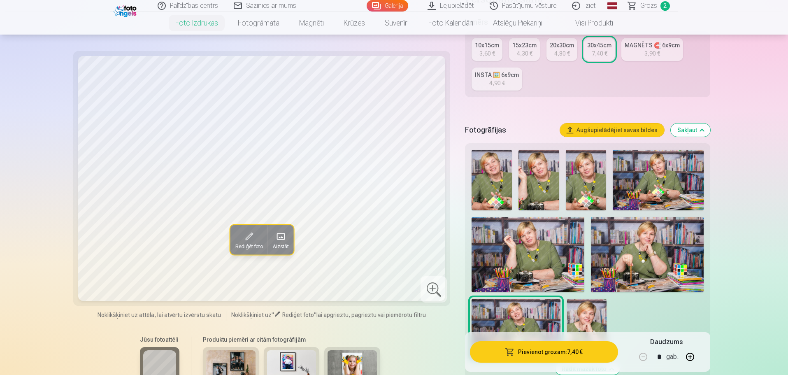
click at [558, 48] on div "20x30cm" at bounding box center [562, 45] width 24 height 8
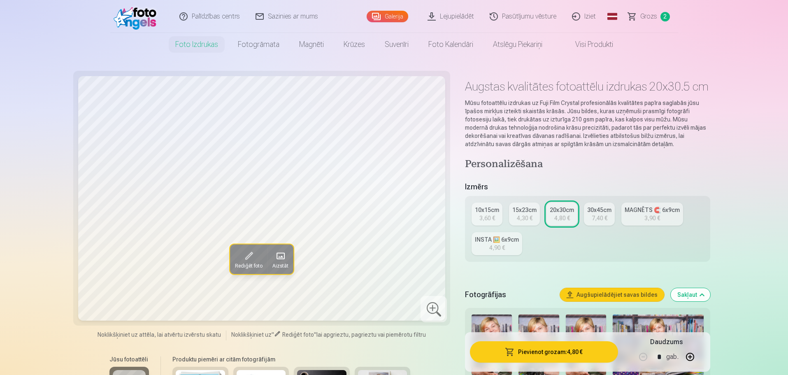
click at [529, 215] on div "4,30 €" at bounding box center [525, 218] width 16 height 8
click at [485, 219] on div "3,60 €" at bounding box center [488, 218] width 16 height 8
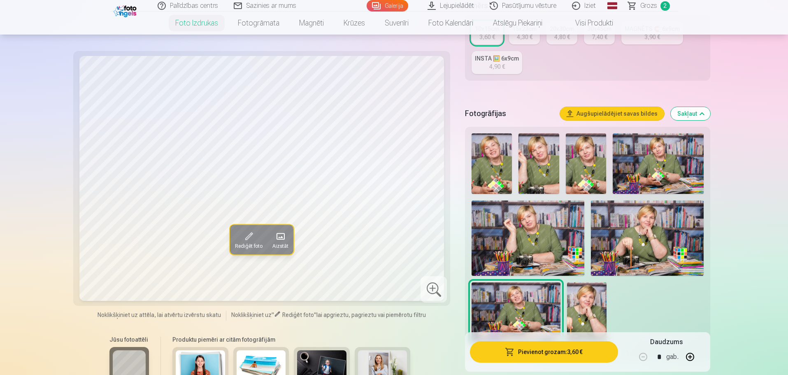
scroll to position [165, 0]
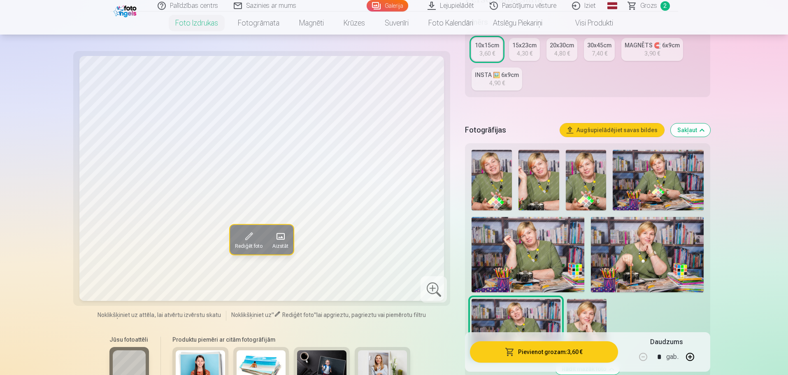
click at [540, 182] on img at bounding box center [539, 180] width 40 height 61
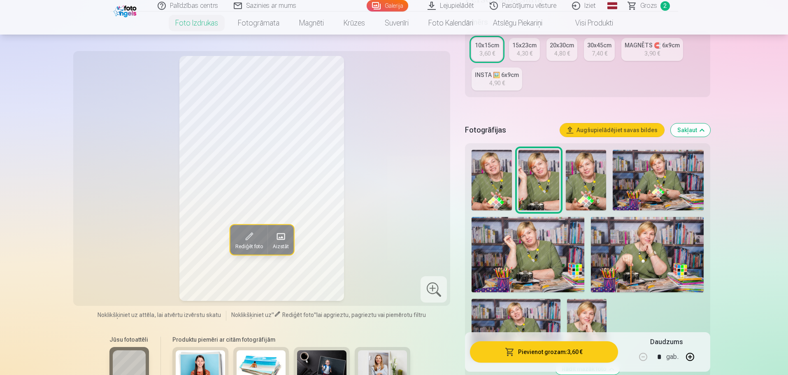
scroll to position [206, 0]
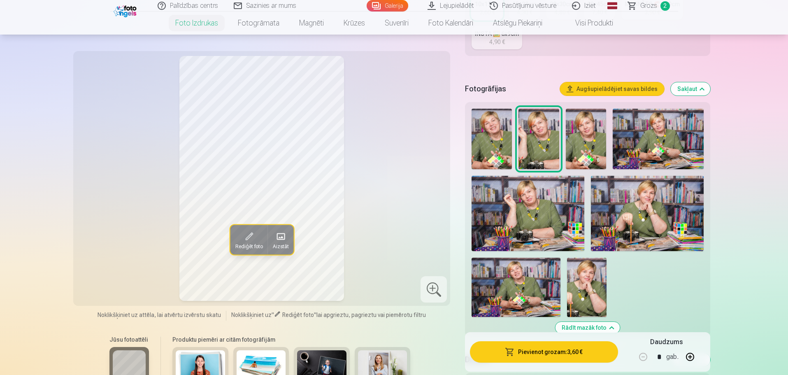
click at [530, 213] on img at bounding box center [528, 213] width 113 height 75
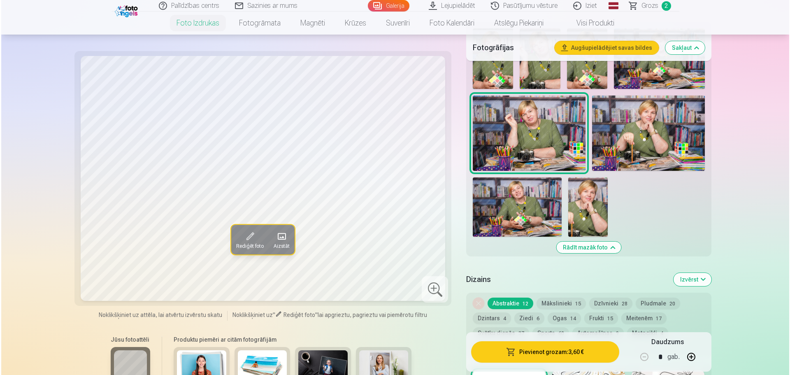
scroll to position [288, 0]
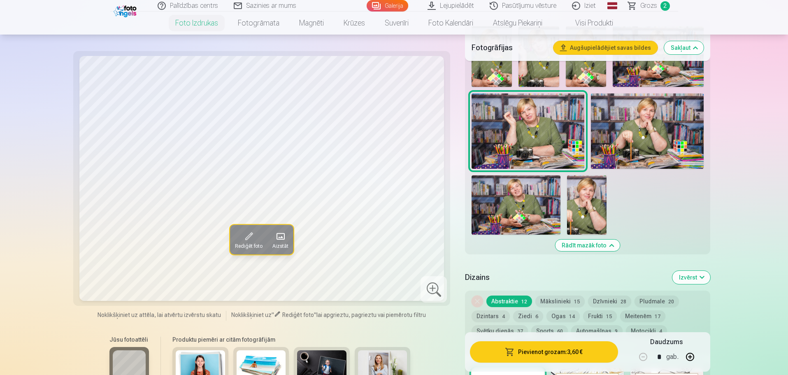
click at [542, 353] on button "Pievienot grozam : 3,60 €" at bounding box center [544, 351] width 148 height 21
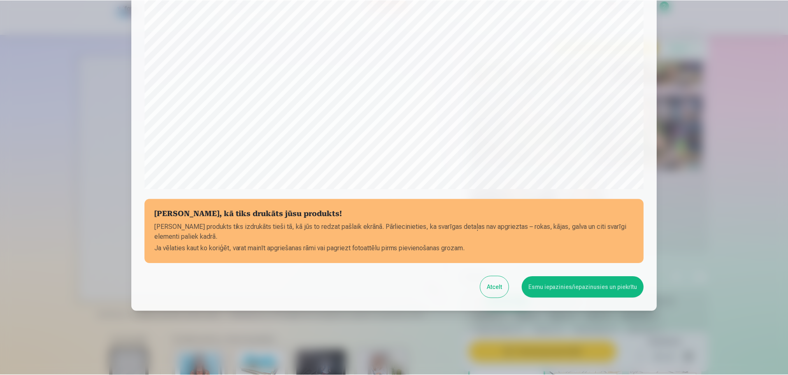
scroll to position [218, 0]
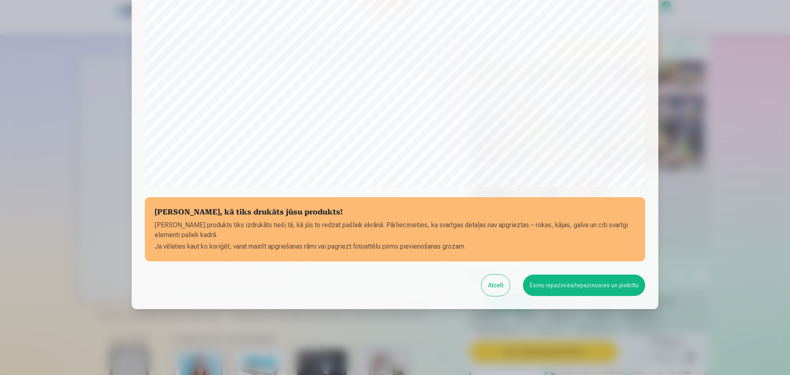
click at [573, 287] on button "Esmu iepazinies/iepazinusies un piekrītu" at bounding box center [584, 285] width 122 height 21
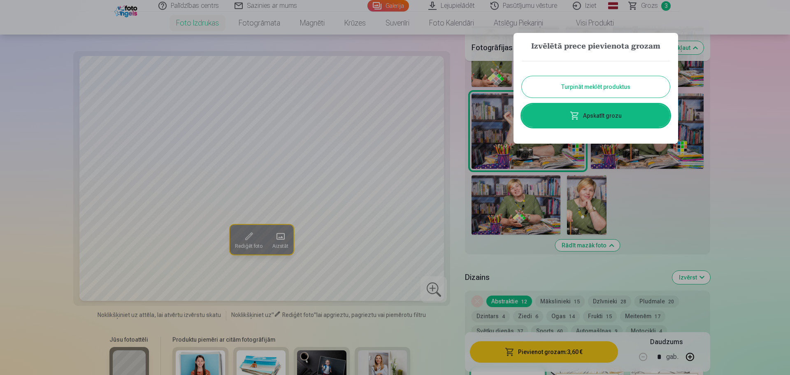
click at [597, 91] on button "Turpināt meklēt produktus" at bounding box center [596, 86] width 148 height 21
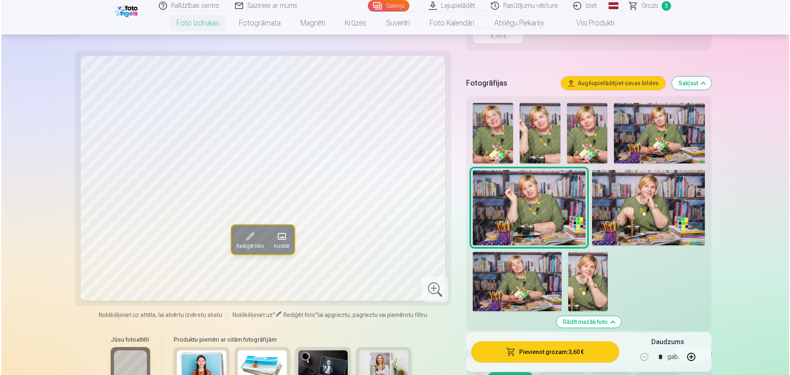
scroll to position [206, 0]
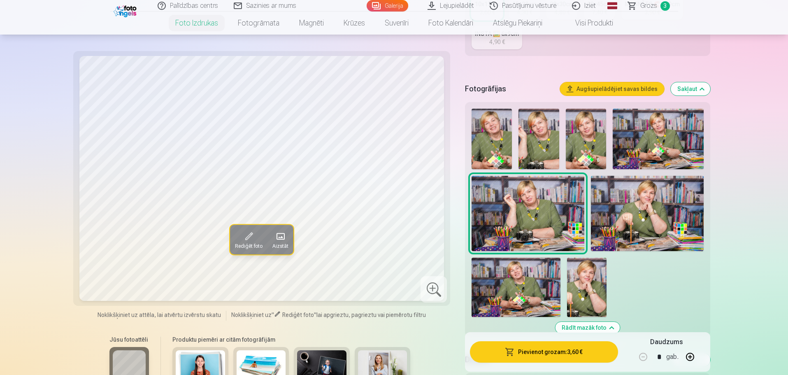
click at [652, 140] on img at bounding box center [658, 139] width 91 height 61
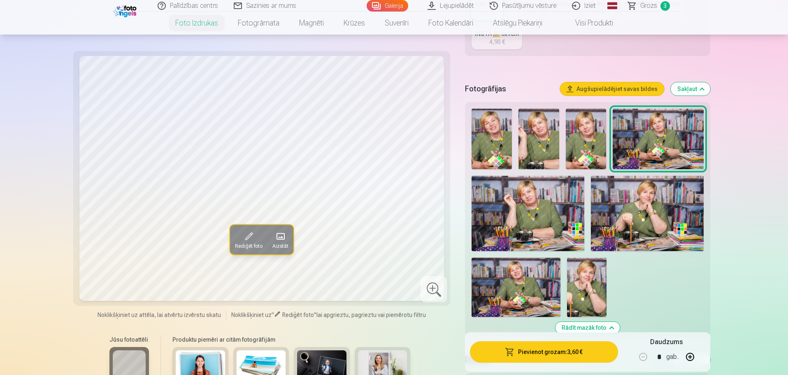
click at [547, 357] on button "Pievienot grozam : 3,60 €" at bounding box center [544, 351] width 148 height 21
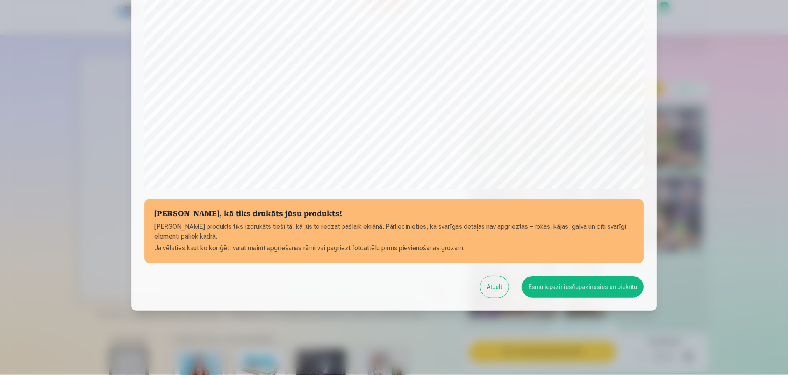
scroll to position [218, 0]
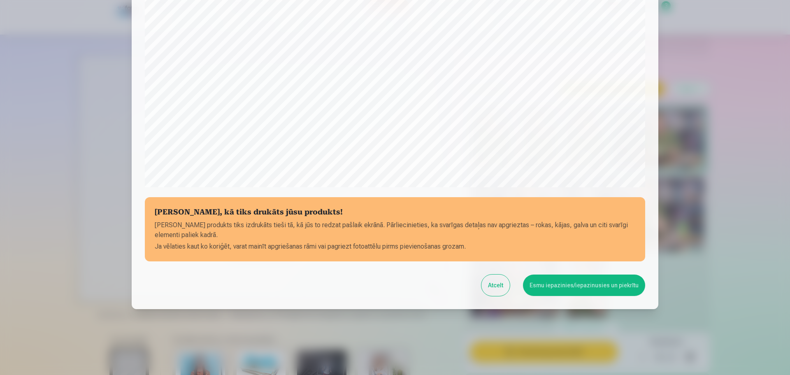
click at [575, 292] on button "Esmu iepazinies/iepazinusies un piekrītu" at bounding box center [584, 285] width 122 height 21
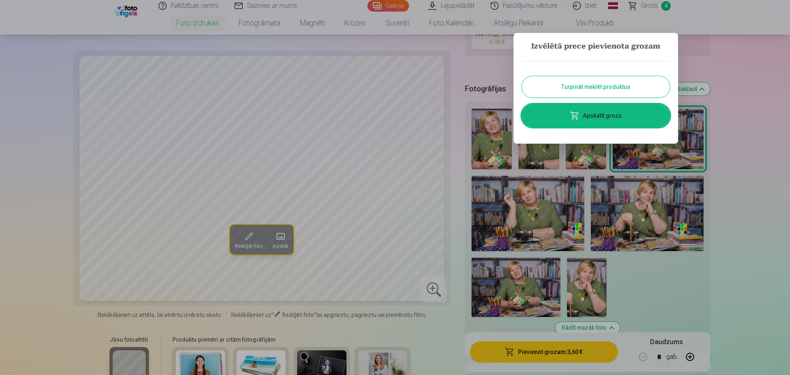
click at [606, 116] on link "Apskatīt grozu" at bounding box center [596, 115] width 148 height 23
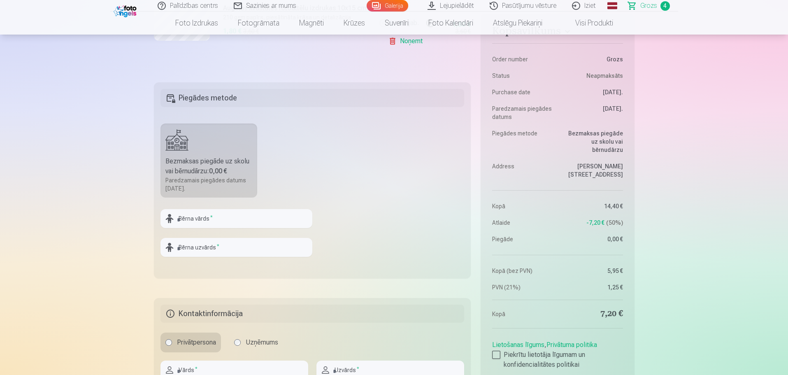
scroll to position [494, 0]
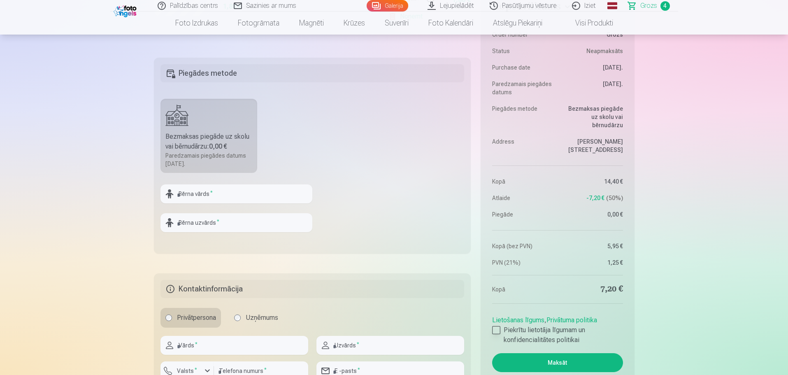
drag, startPoint x: 496, startPoint y: 331, endPoint x: 506, endPoint y: 333, distance: 10.8
click at [497, 331] on div at bounding box center [496, 330] width 8 height 8
click at [564, 361] on button "Maksāt" at bounding box center [557, 362] width 130 height 19
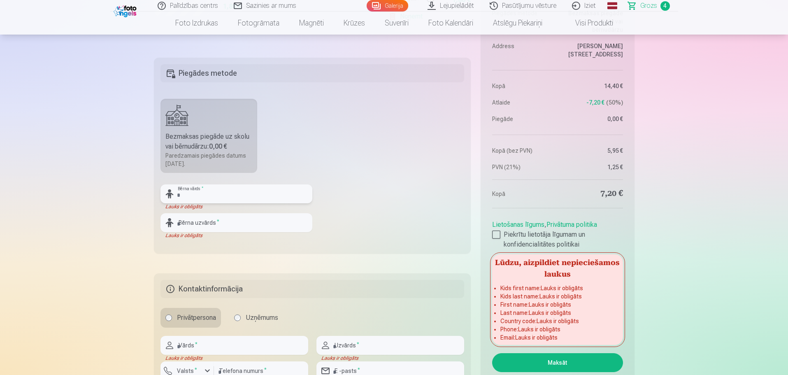
click at [217, 198] on input "text" at bounding box center [237, 193] width 152 height 19
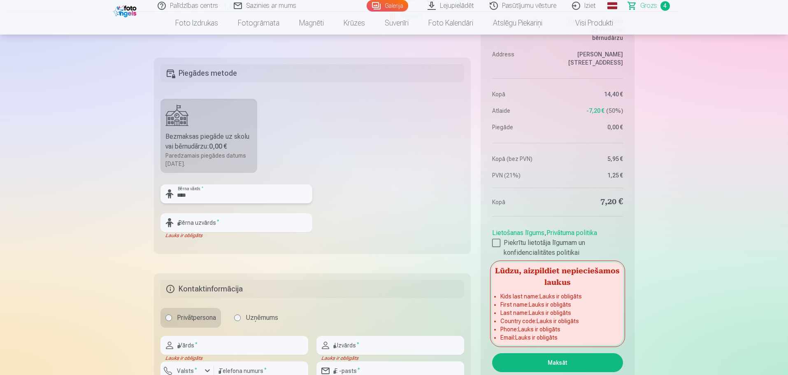
type input "****"
click at [208, 225] on input "text" at bounding box center [237, 222] width 152 height 19
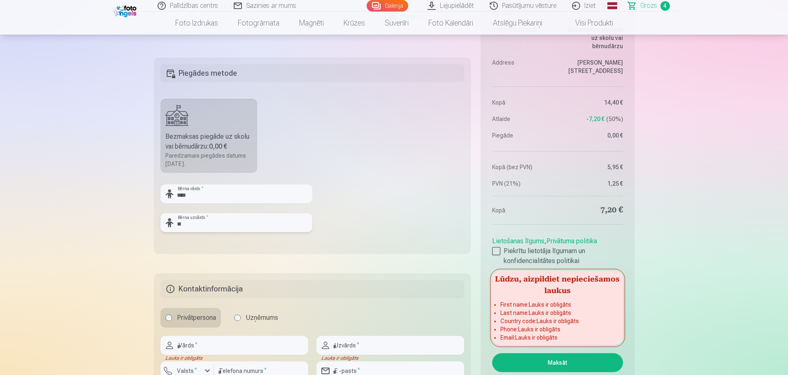
type input "*"
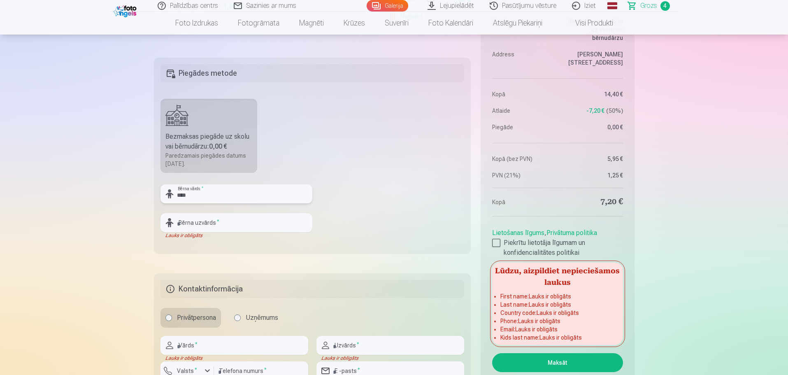
click at [179, 195] on input "****" at bounding box center [237, 193] width 152 height 19
type input "****"
click at [181, 223] on input "text" at bounding box center [237, 222] width 152 height 19
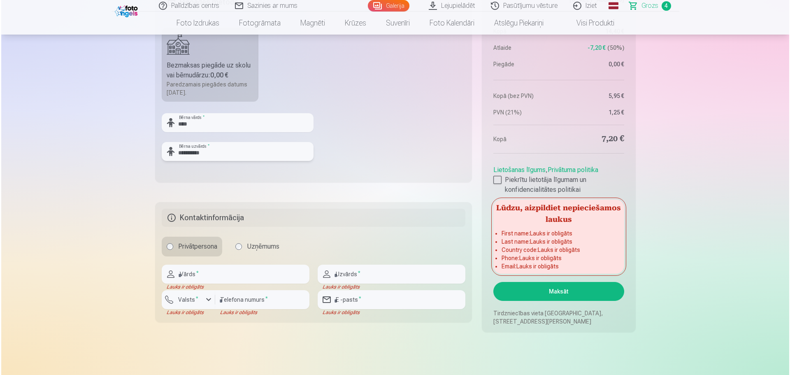
scroll to position [617, 0]
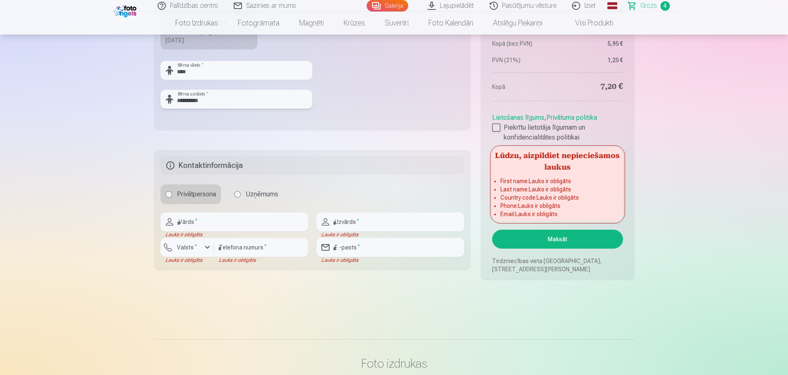
type input "**********"
click at [192, 219] on input "text" at bounding box center [235, 221] width 148 height 19
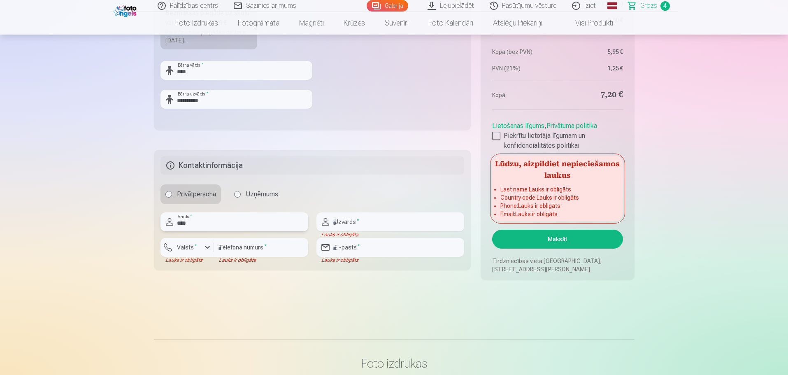
type input "****"
click at [355, 226] on input "text" at bounding box center [391, 221] width 148 height 19
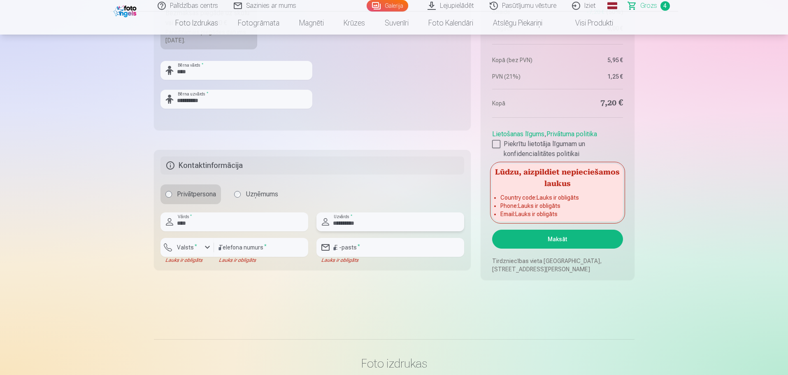
type input "**********"
click at [205, 247] on div "button" at bounding box center [208, 247] width 10 height 10
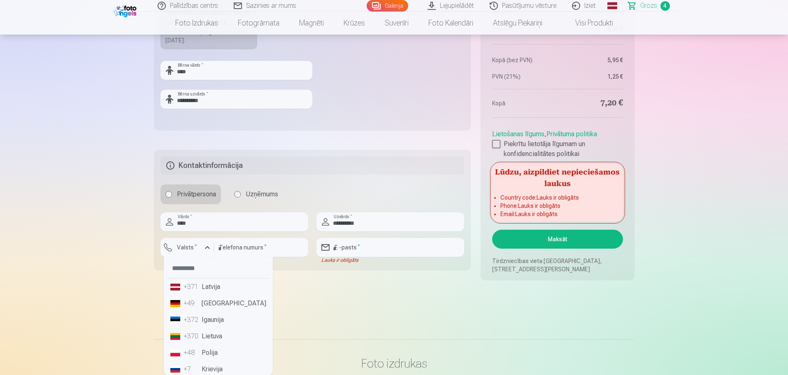
click at [212, 289] on li "+371 Latvija" at bounding box center [218, 287] width 102 height 16
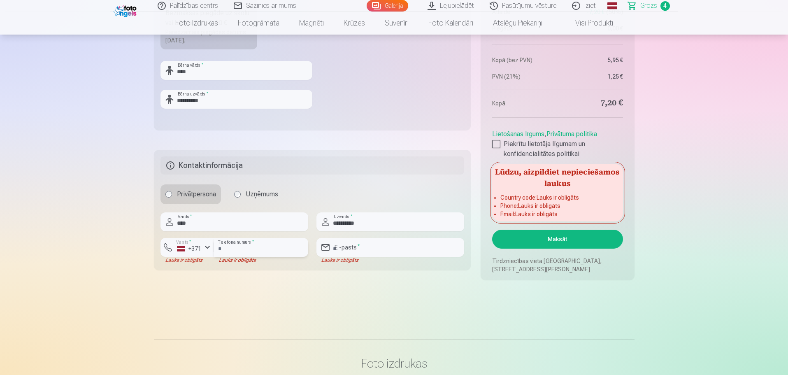
click at [235, 245] on input "number" at bounding box center [261, 247] width 94 height 19
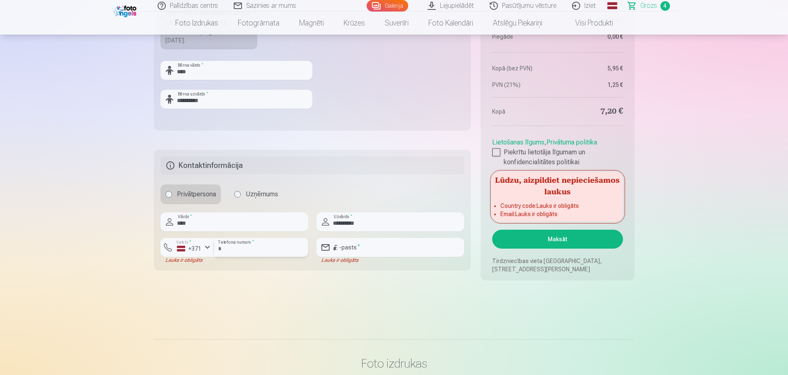
type input "********"
click at [352, 252] on input "email" at bounding box center [391, 247] width 148 height 19
type input "**********"
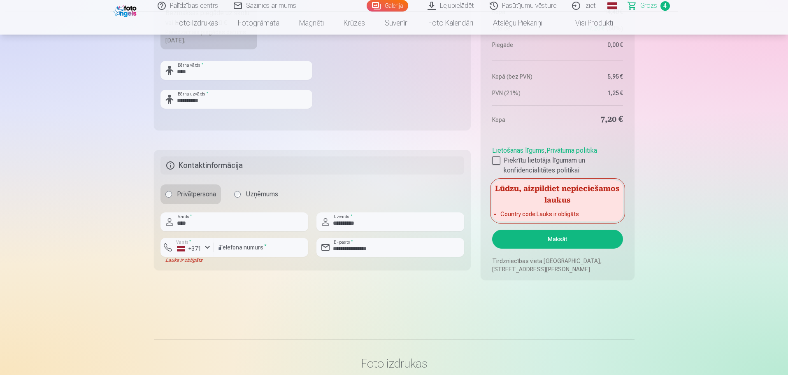
click at [557, 240] on button "Maksāt" at bounding box center [557, 239] width 130 height 19
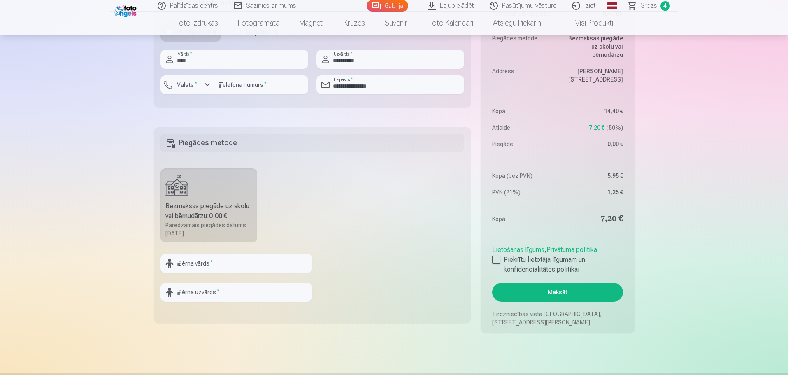
scroll to position [494, 0]
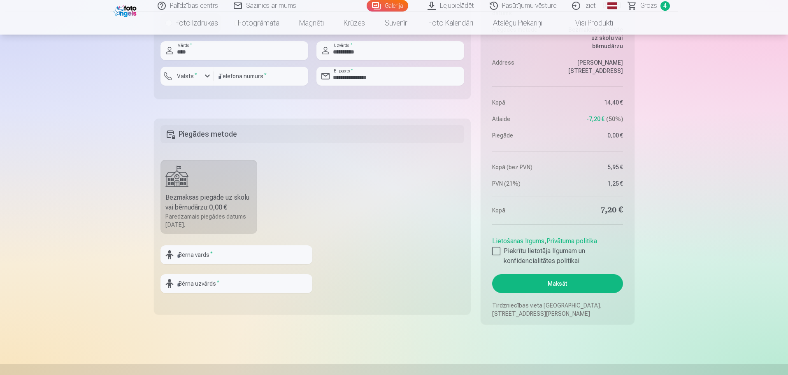
click at [560, 286] on button "Maksāt" at bounding box center [557, 283] width 130 height 19
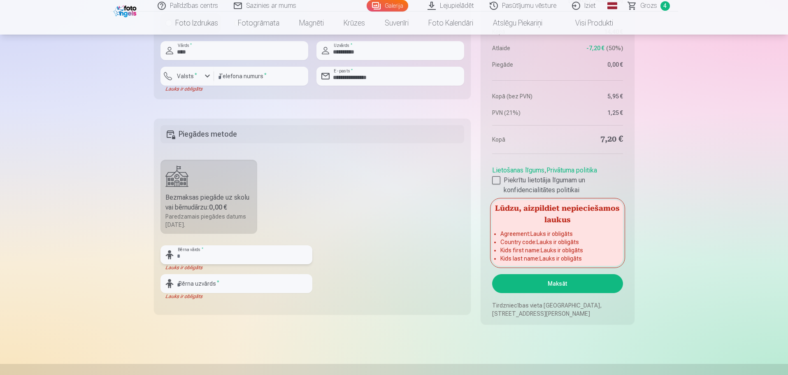
click at [207, 254] on input "text" at bounding box center [237, 254] width 152 height 19
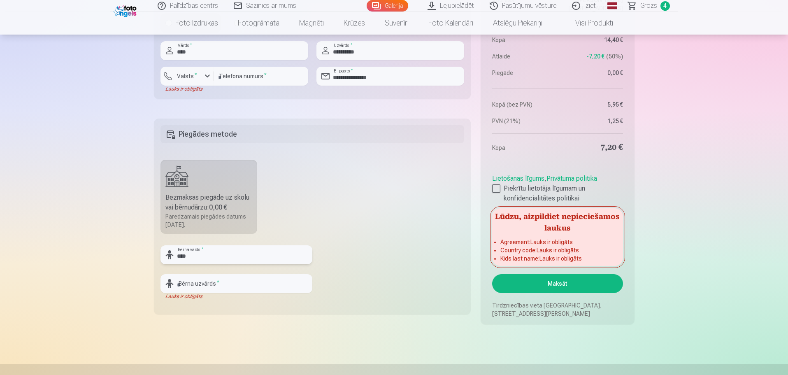
type input "****"
click at [186, 281] on input "text" at bounding box center [237, 283] width 152 height 19
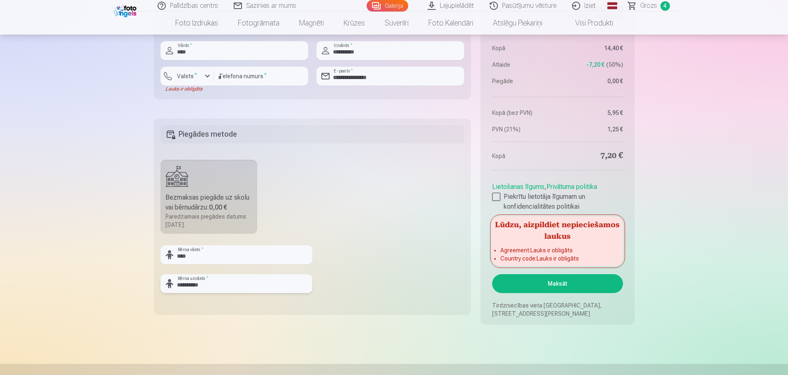
type input "**********"
click at [566, 286] on button "Maksāt" at bounding box center [557, 283] width 130 height 19
click at [560, 284] on button "Maksāt" at bounding box center [557, 283] width 130 height 19
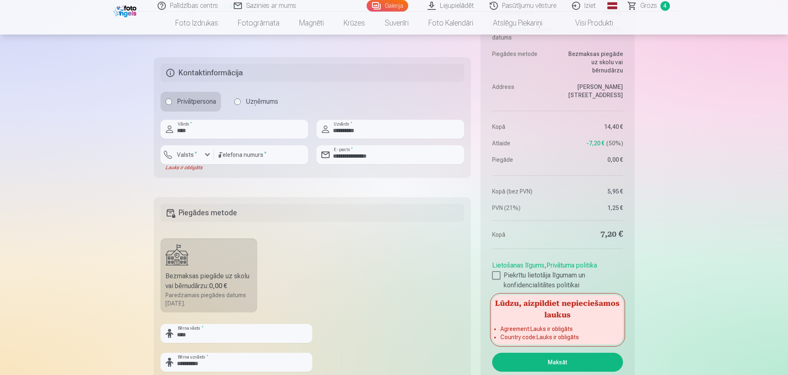
scroll to position [412, 0]
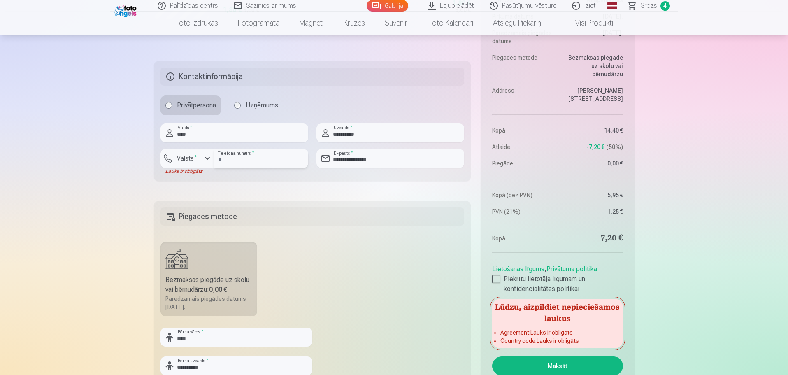
click at [224, 159] on input "**********" at bounding box center [261, 158] width 94 height 19
click at [207, 158] on div "button" at bounding box center [208, 159] width 10 height 10
click at [207, 180] on li "+371 Latvija" at bounding box center [196, 178] width 58 height 16
click at [228, 160] on input "**********" at bounding box center [261, 158] width 94 height 19
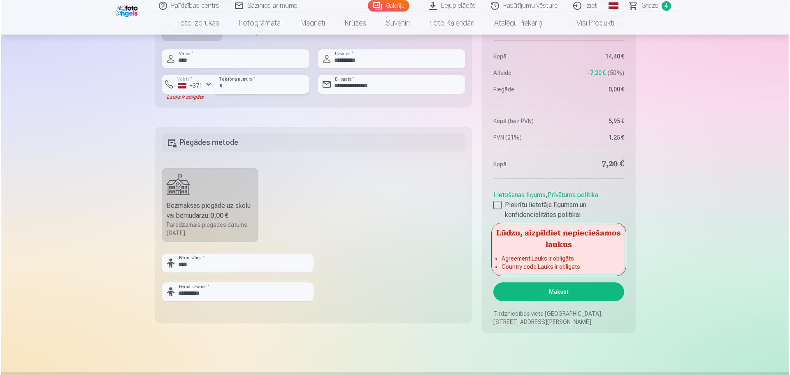
scroll to position [494, 0]
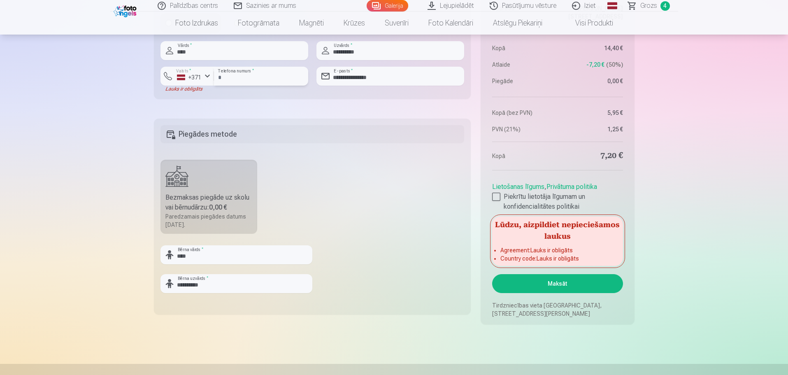
type input "********"
click at [557, 286] on button "Maksāt" at bounding box center [557, 283] width 130 height 19
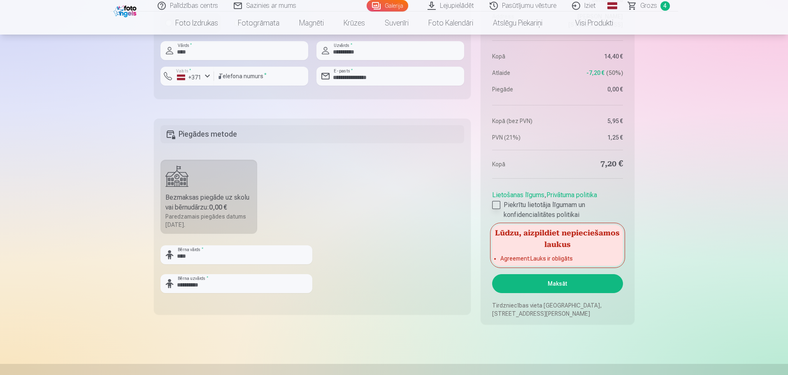
click at [497, 203] on div at bounding box center [496, 205] width 8 height 8
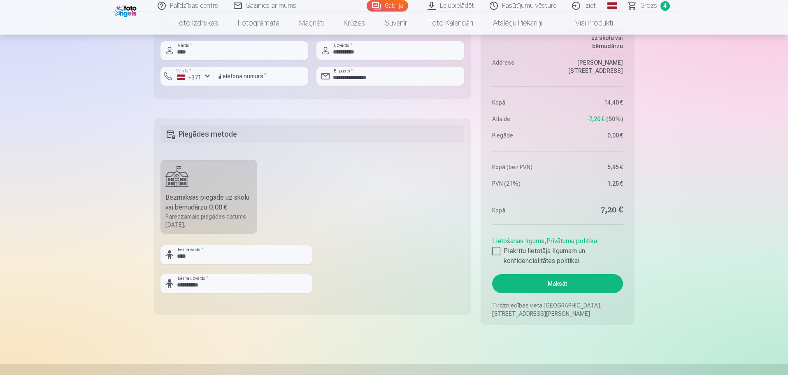
click at [556, 288] on button "Maksāt" at bounding box center [557, 283] width 130 height 19
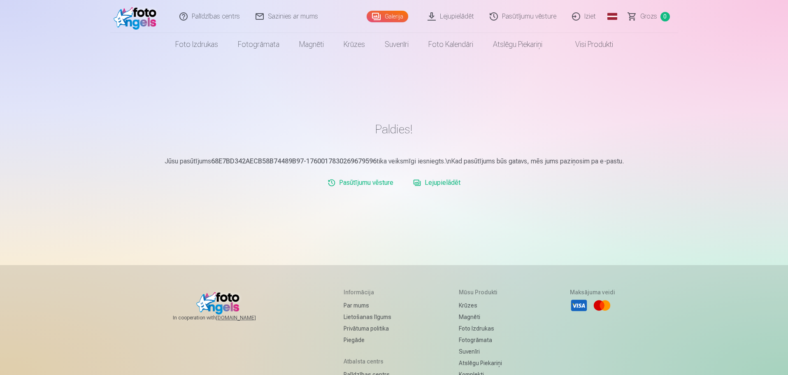
click at [584, 15] on link "Iziet" at bounding box center [585, 16] width 40 height 33
